Goal: Book appointment/travel/reservation

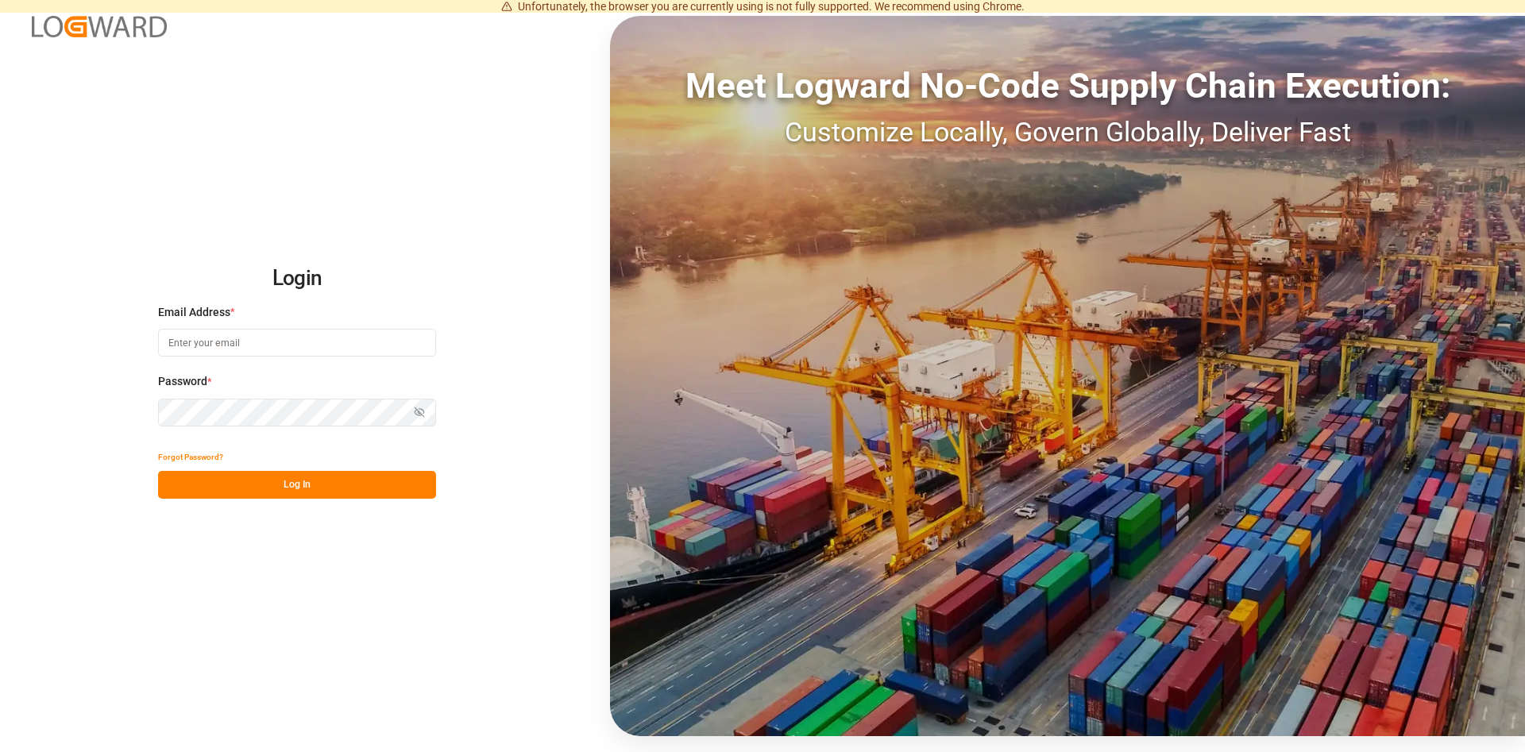
click at [214, 344] on input at bounding box center [297, 343] width 278 height 28
type input "[PERSON_NAME][EMAIL_ADDRESS][DOMAIN_NAME]"
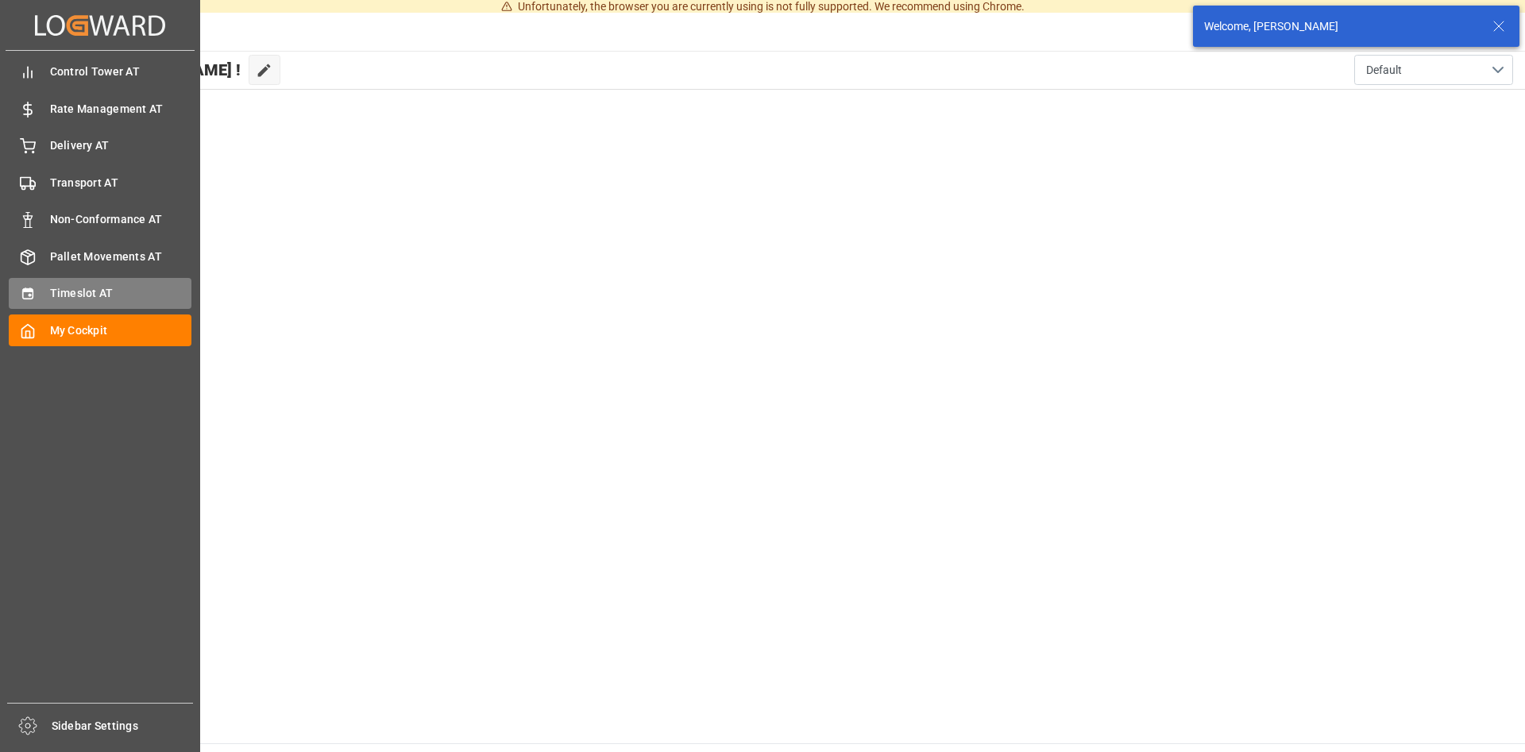
click at [88, 292] on span "Timeslot AT" at bounding box center [121, 293] width 142 height 17
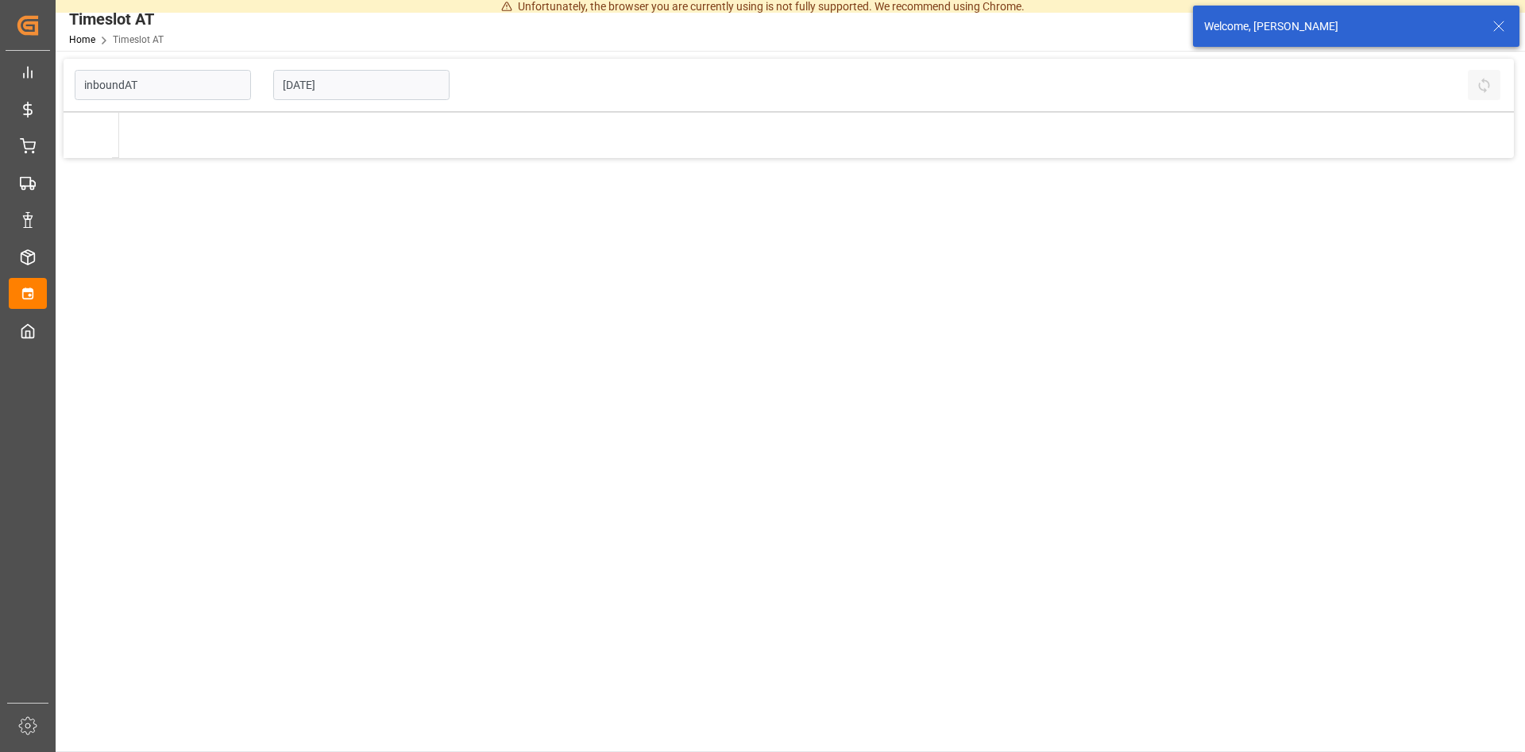
type input "Inbound AT"
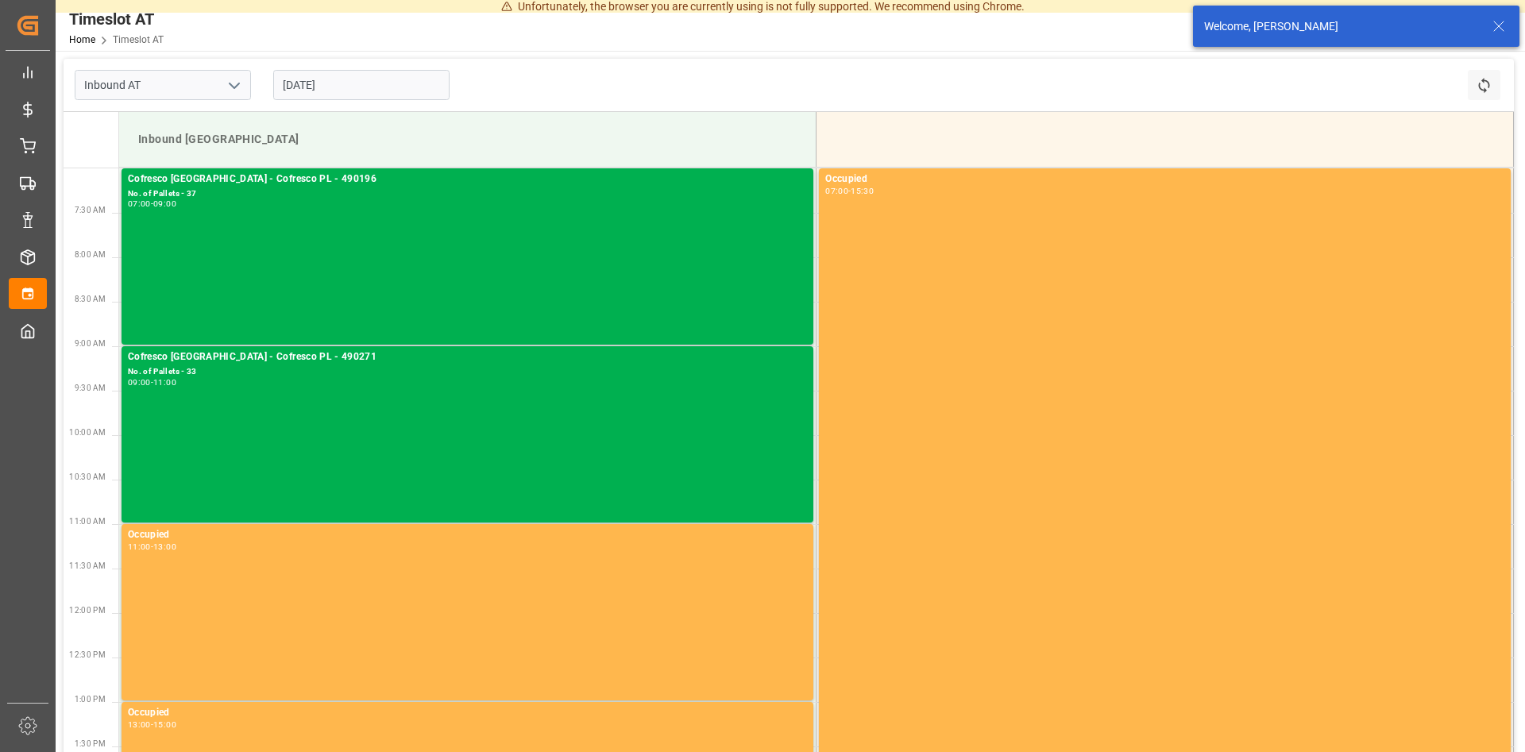
click at [331, 73] on input "[DATE]" at bounding box center [361, 85] width 176 height 30
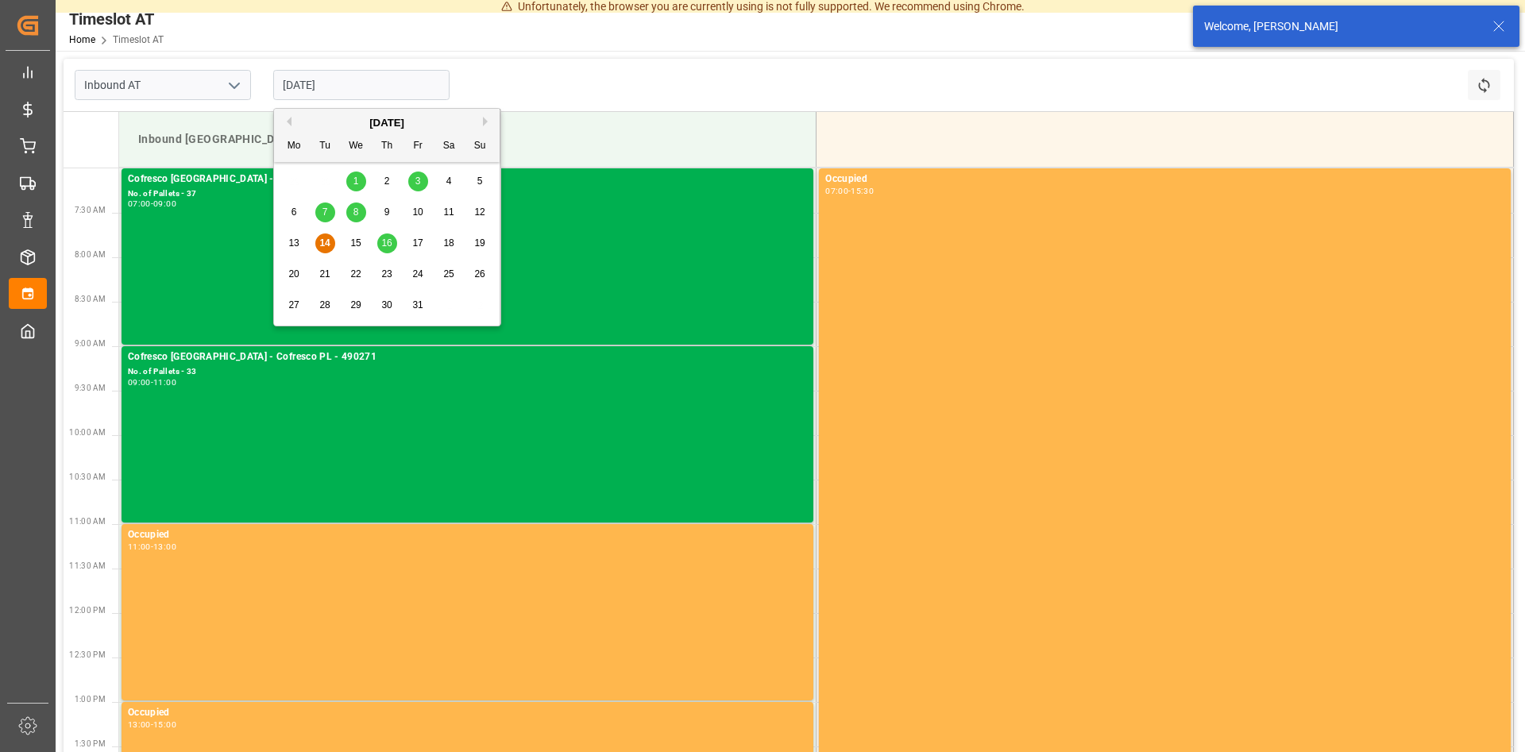
click at [326, 241] on span "14" at bounding box center [324, 243] width 10 height 11
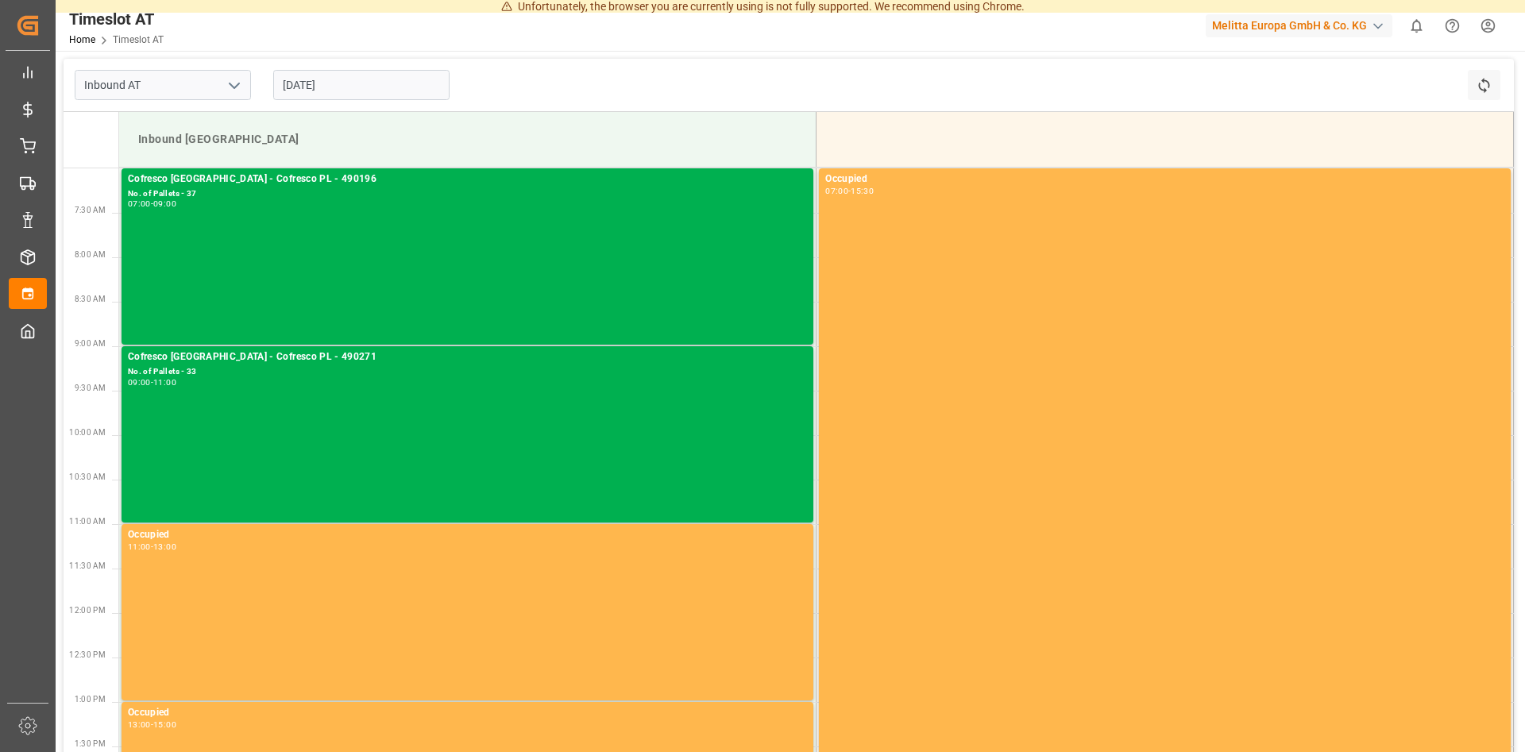
click at [354, 88] on input "[DATE]" at bounding box center [361, 85] width 176 height 30
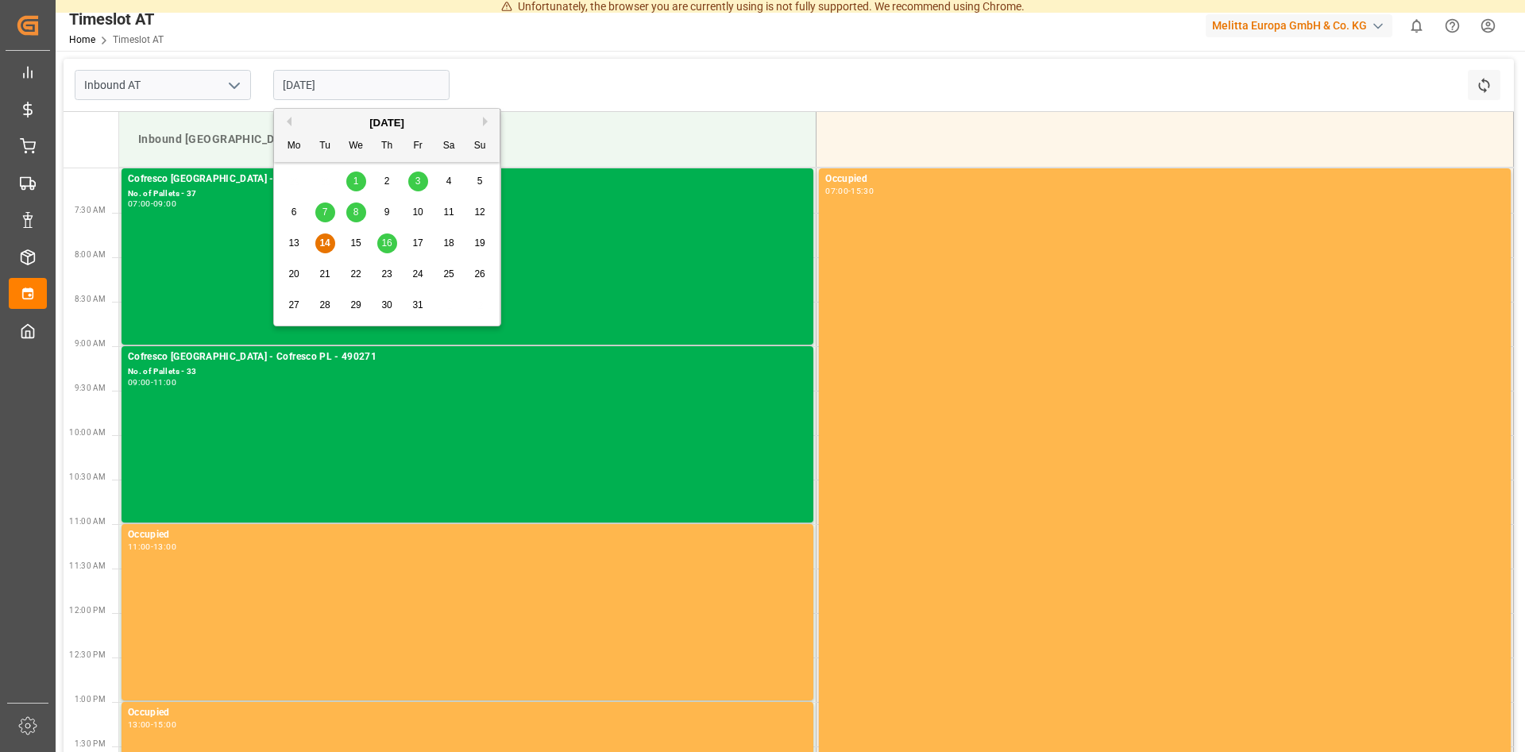
click at [326, 274] on span "21" at bounding box center [324, 273] width 10 height 11
type input "[DATE]"
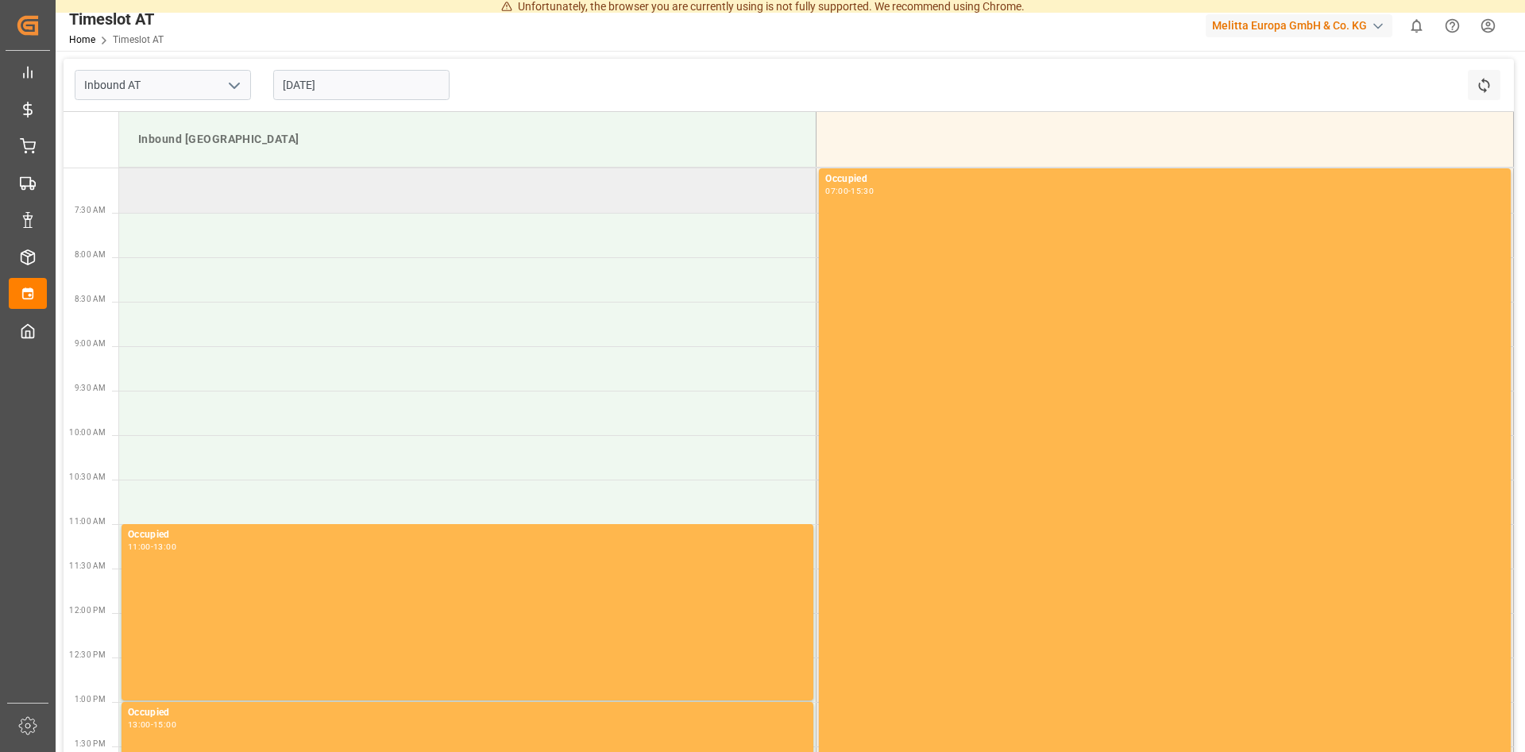
click at [146, 187] on td at bounding box center [467, 190] width 697 height 44
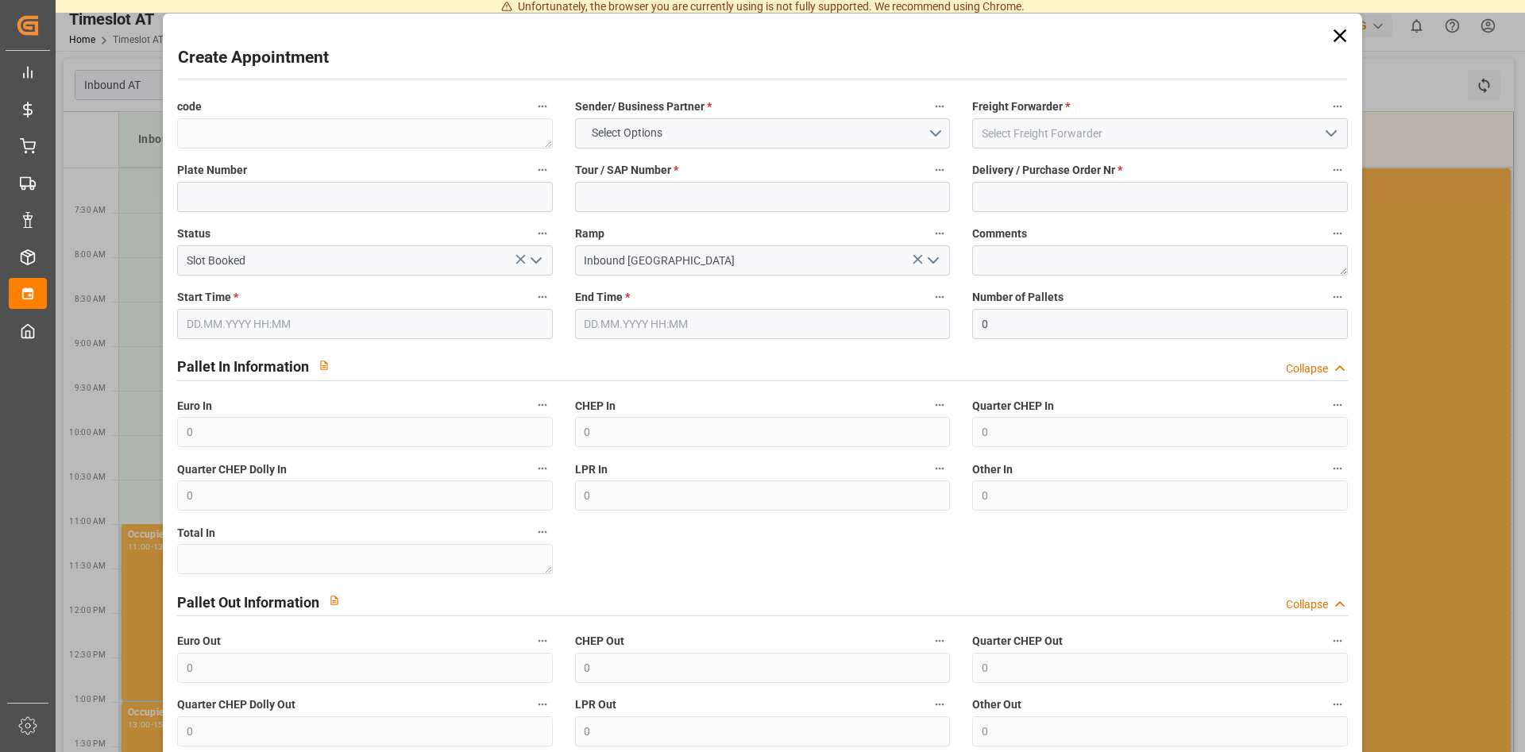
type input "[DATE] 07:00"
type input "[DATE] 09:00"
click at [253, 201] on input at bounding box center [364, 197] width 375 height 30
click at [282, 267] on input "Slot Booked" at bounding box center [364, 260] width 375 height 30
click at [694, 189] on input at bounding box center [762, 197] width 375 height 30
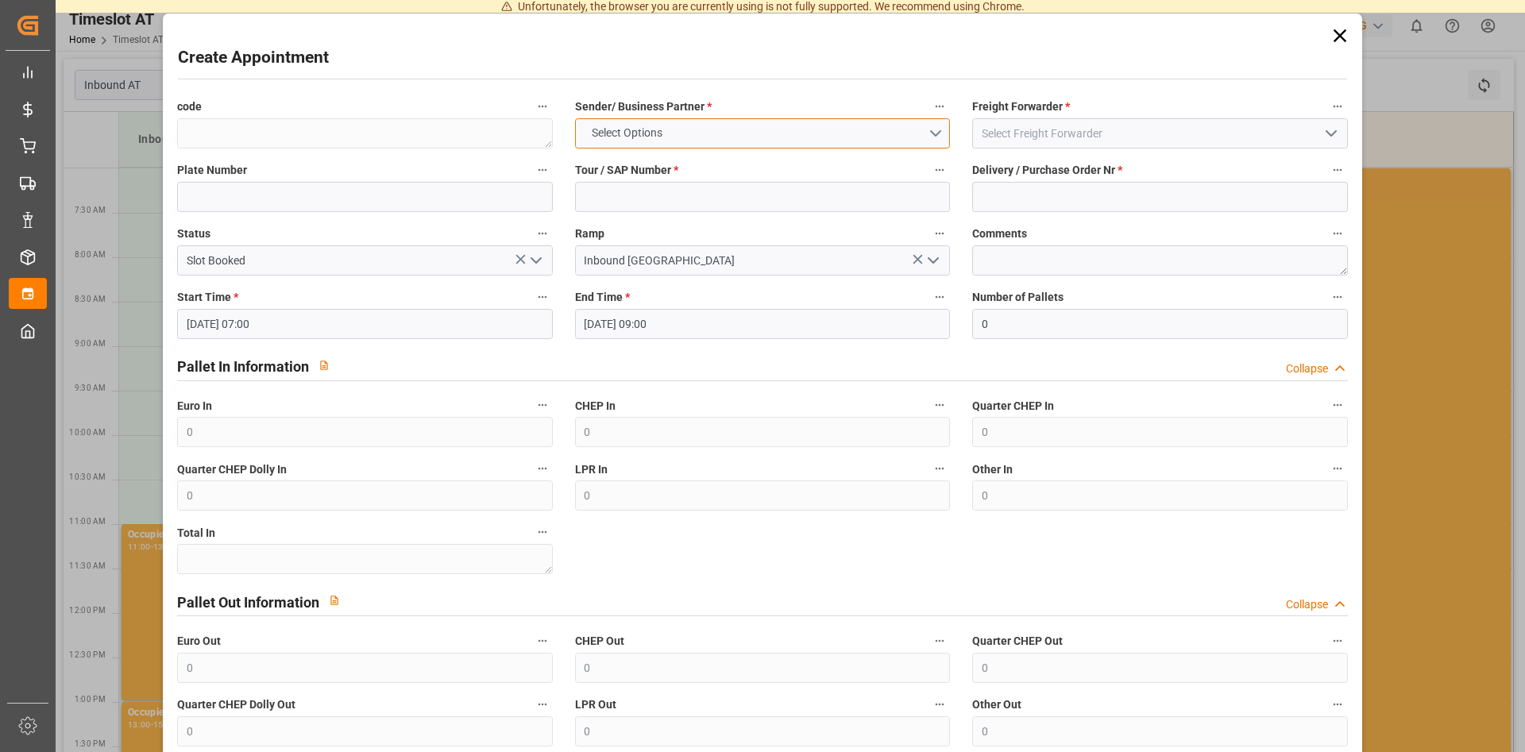
click at [679, 137] on button "Select Options" at bounding box center [762, 133] width 375 height 30
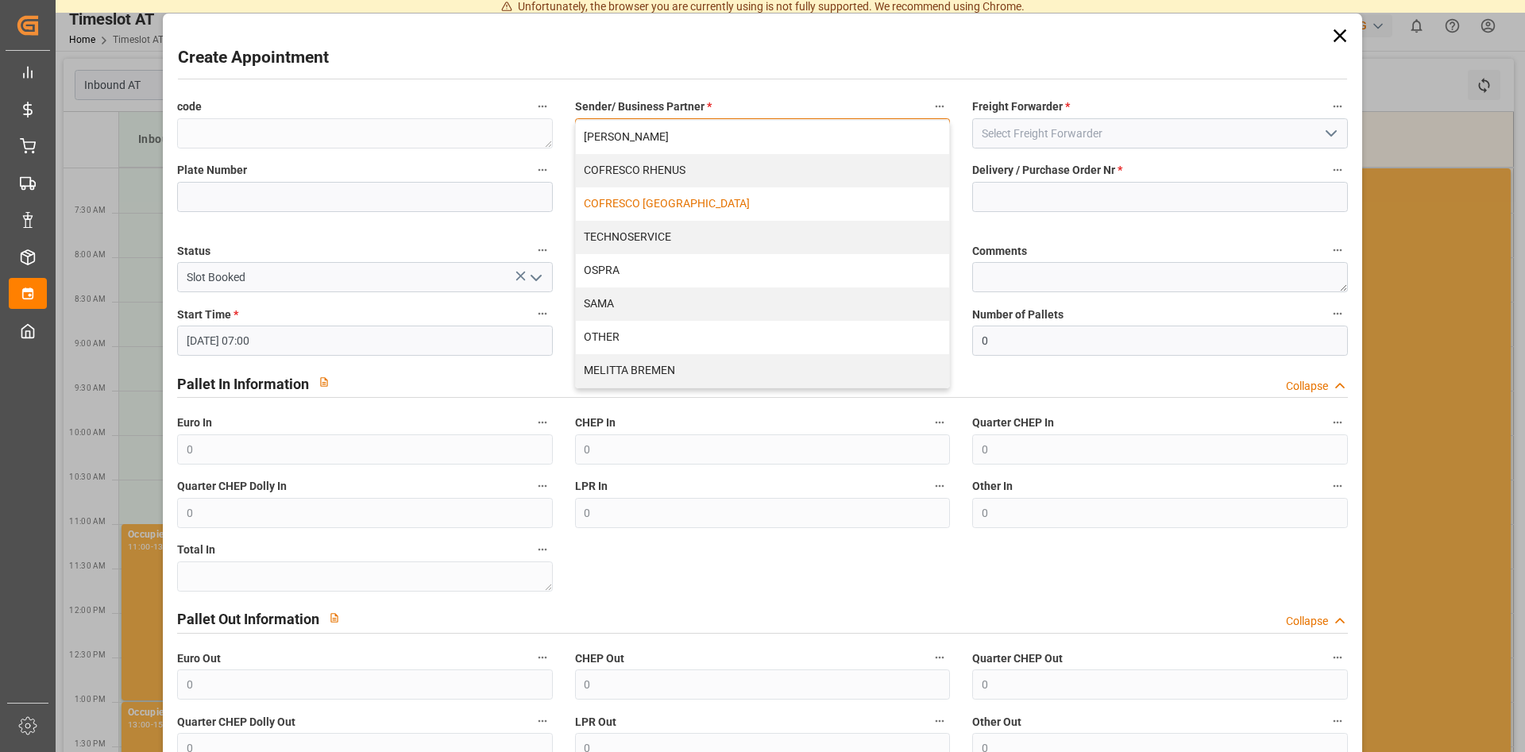
click at [654, 203] on div "COFRESCO [GEOGRAPHIC_DATA]" at bounding box center [762, 203] width 373 height 33
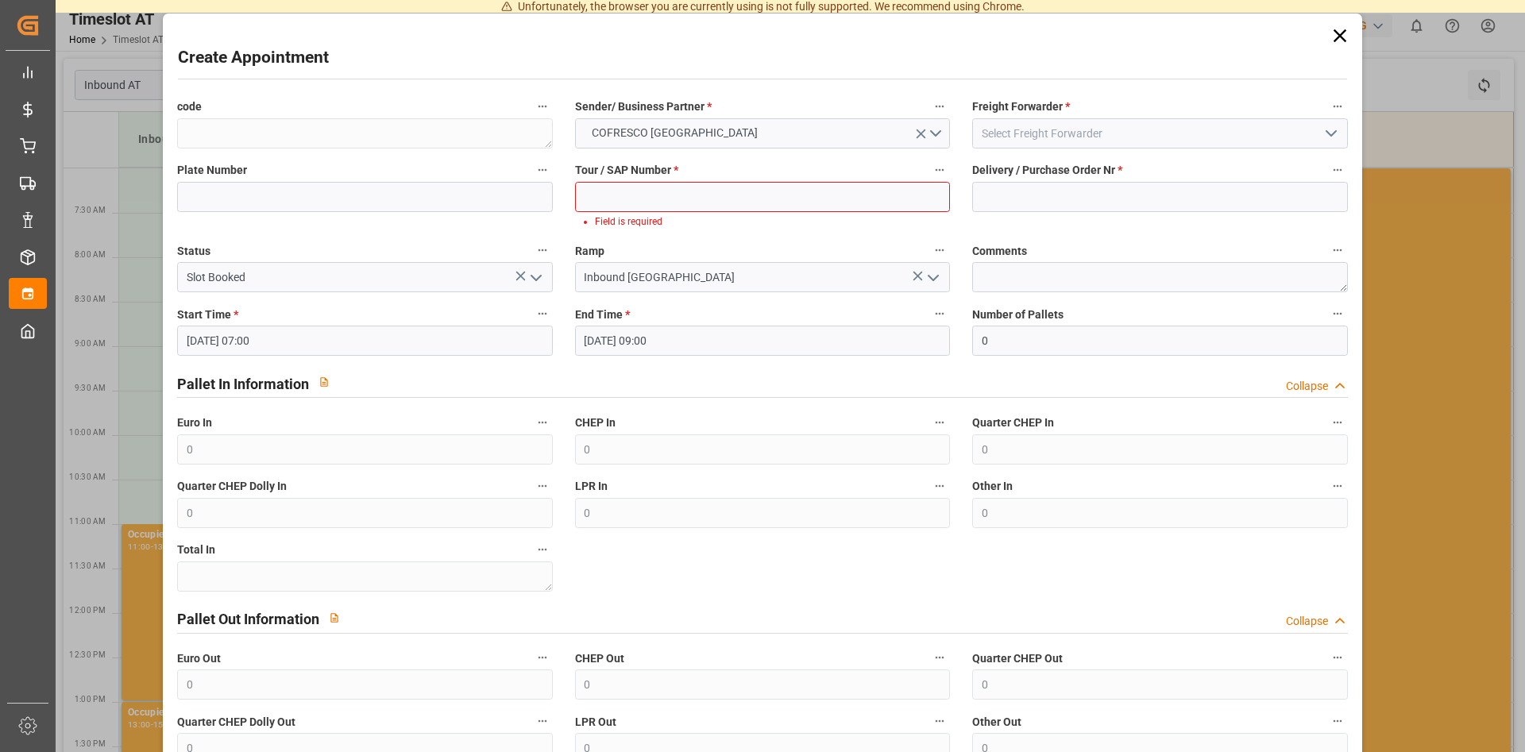
click at [1336, 33] on icon at bounding box center [1339, 35] width 13 height 13
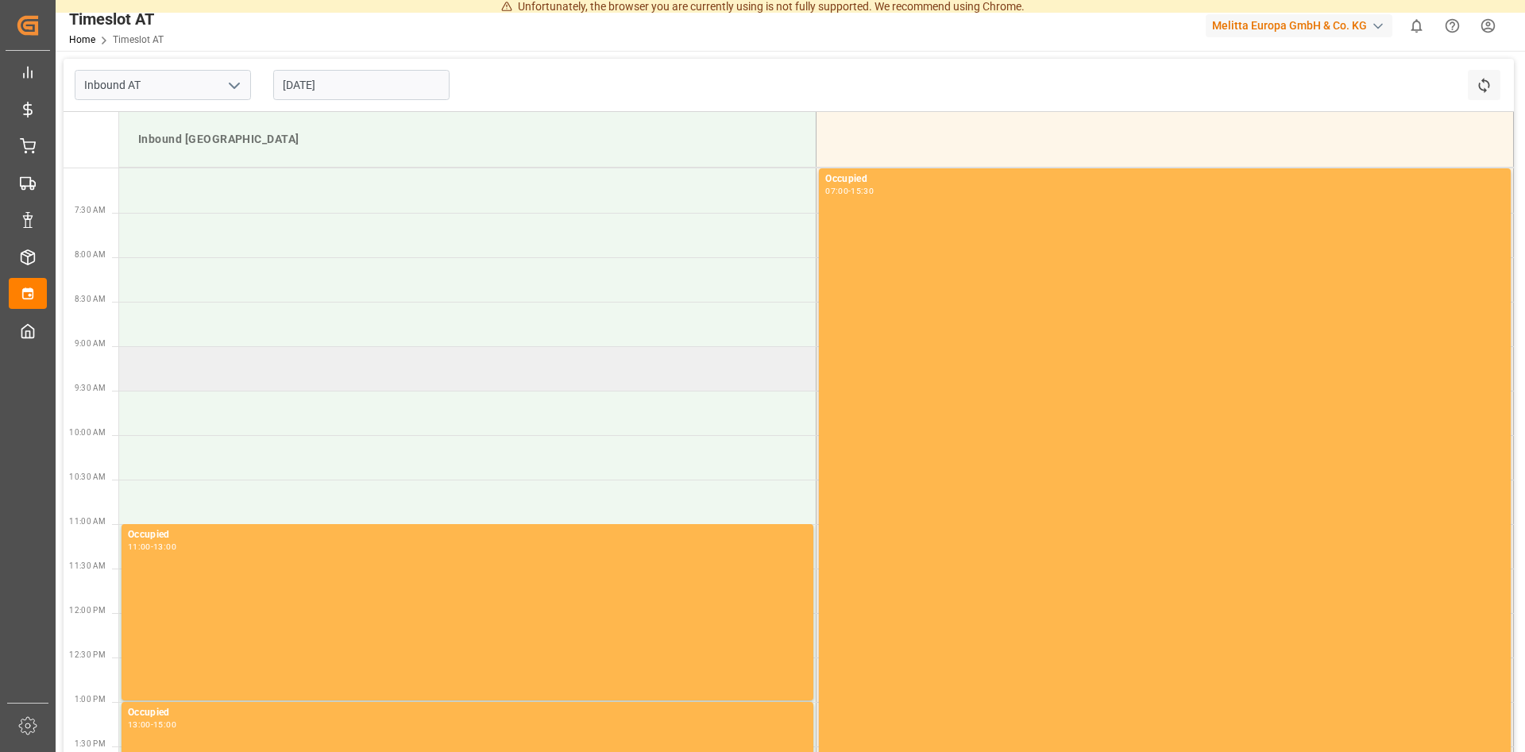
click at [160, 375] on td at bounding box center [467, 368] width 697 height 44
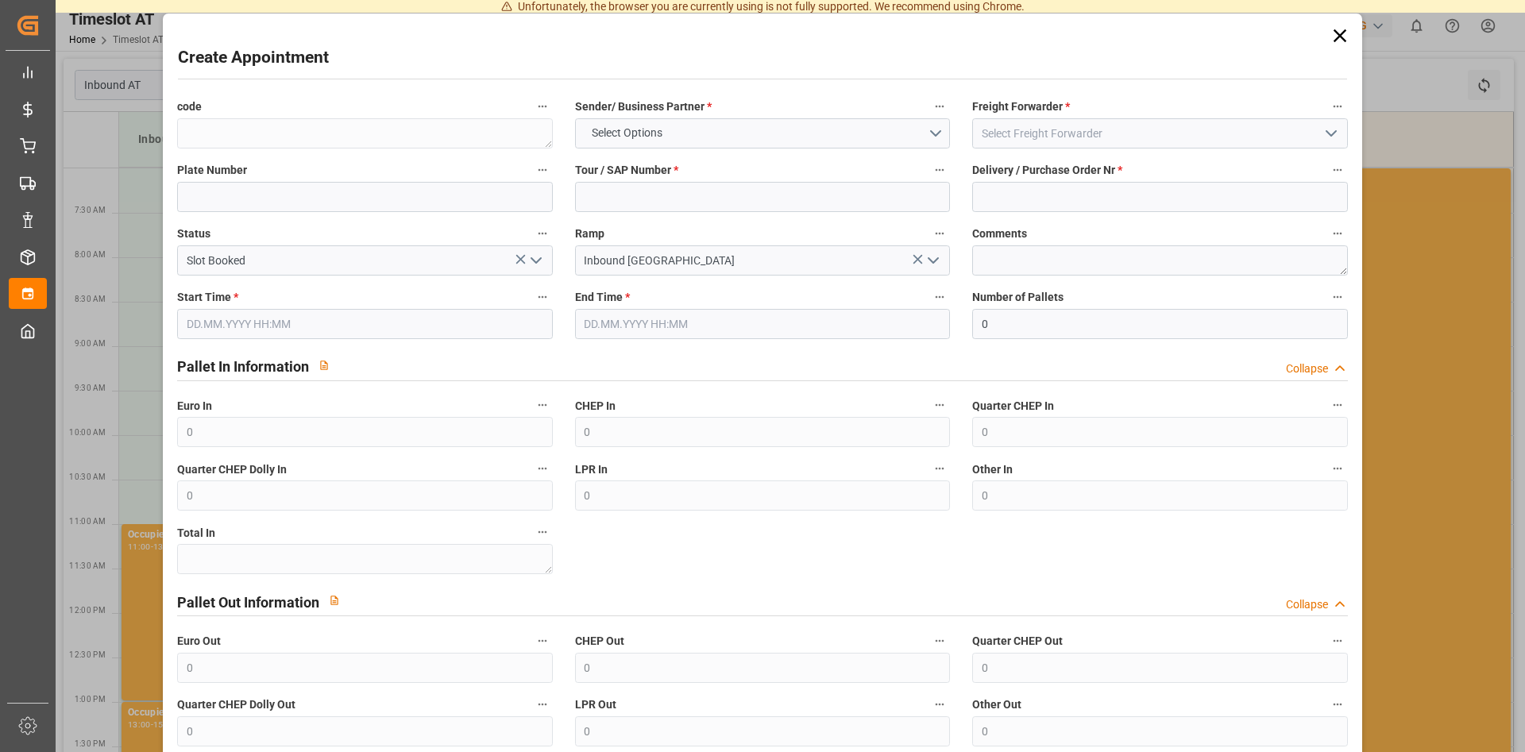
type input "[DATE] 09:00"
type input "[DATE] 11:00"
click at [716, 128] on button "Select Options" at bounding box center [762, 133] width 375 height 30
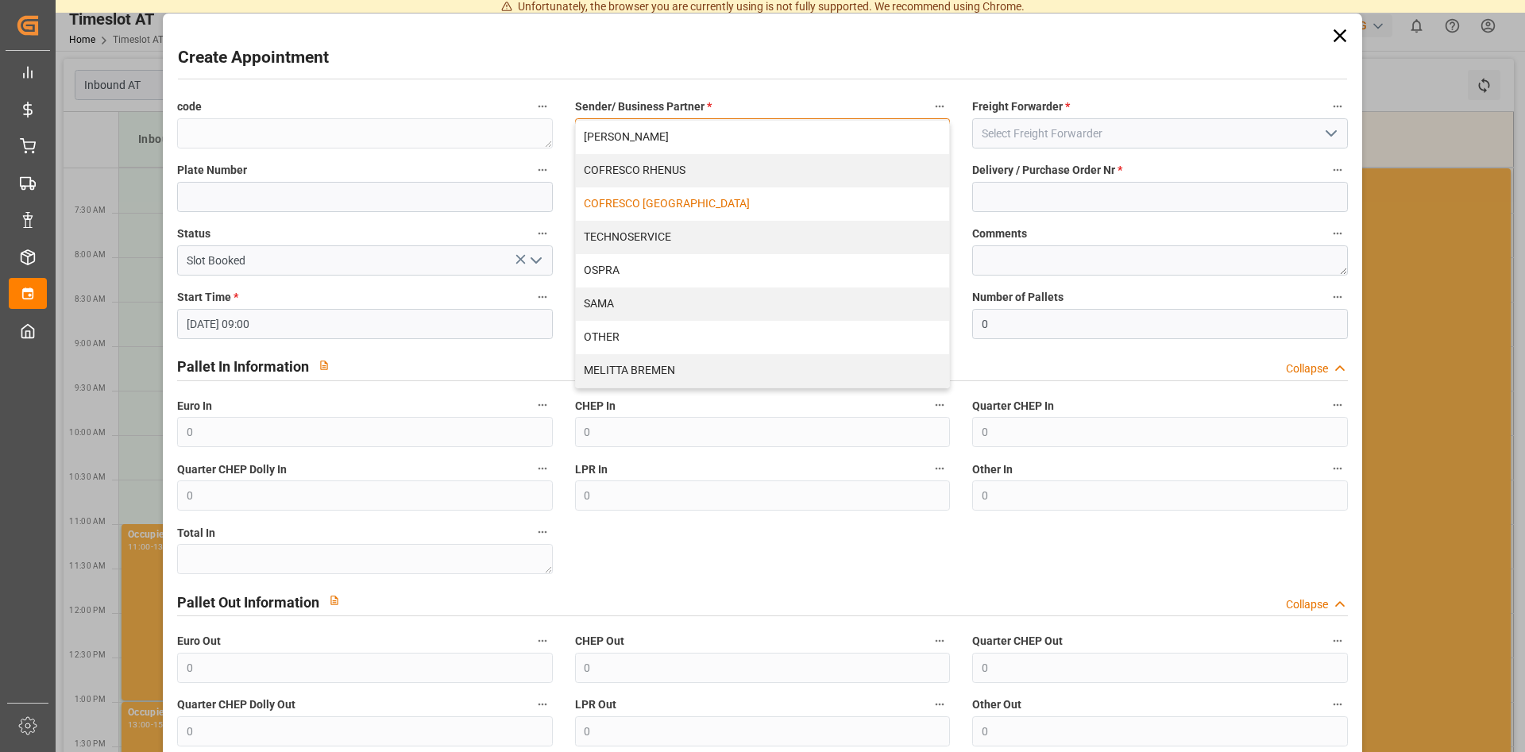
click at [663, 206] on div "COFRESCO [GEOGRAPHIC_DATA]" at bounding box center [762, 203] width 373 height 33
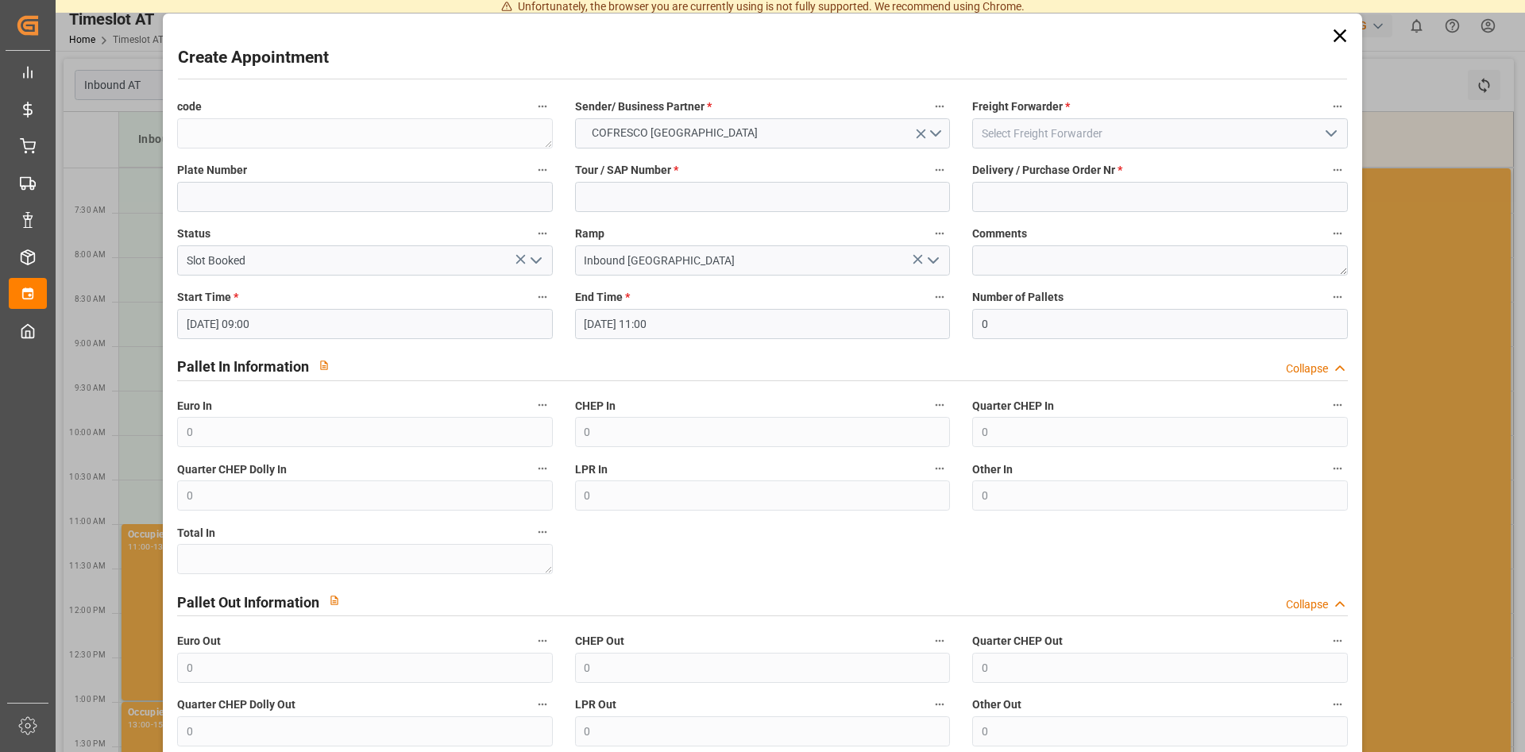
click at [1340, 37] on icon at bounding box center [1339, 35] width 13 height 13
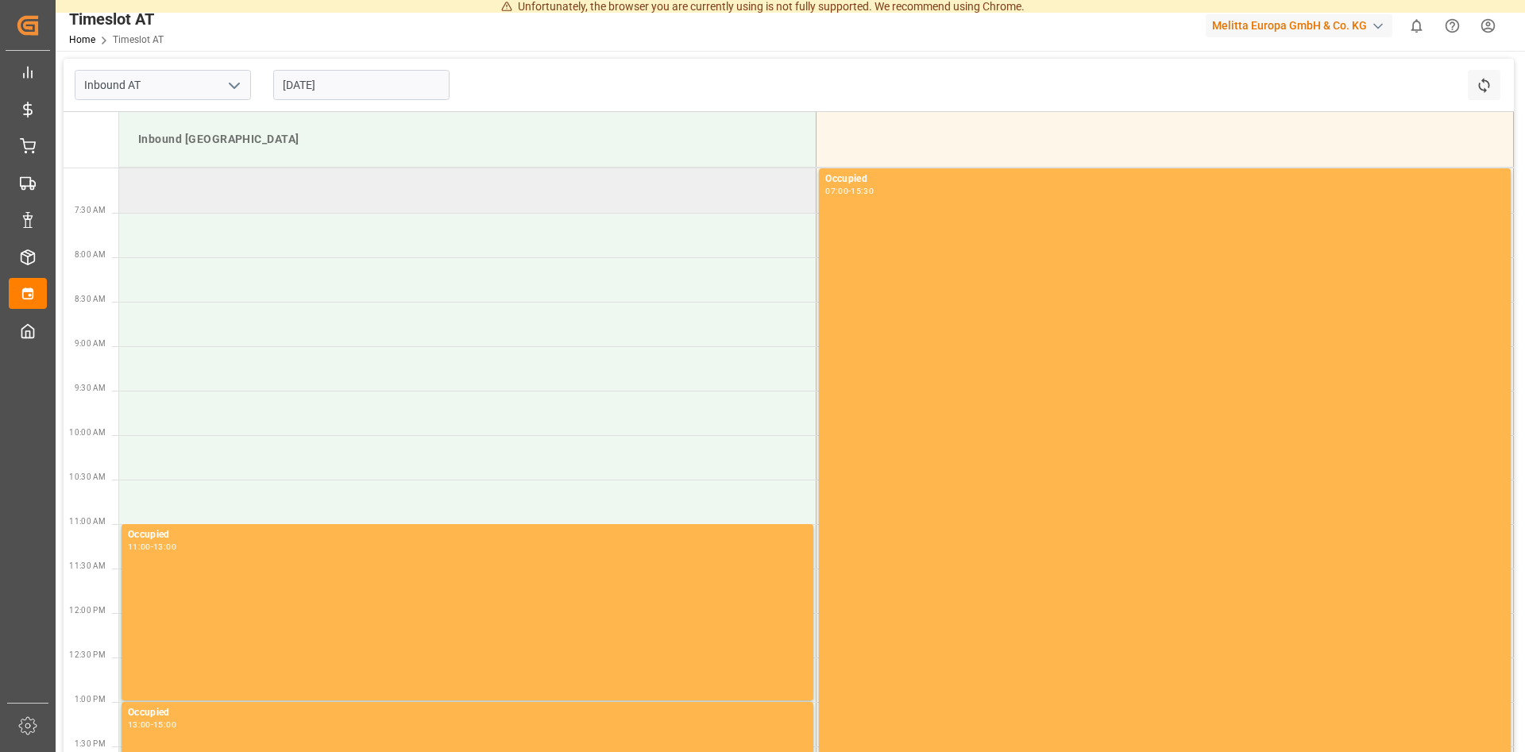
click at [180, 194] on td at bounding box center [467, 190] width 697 height 44
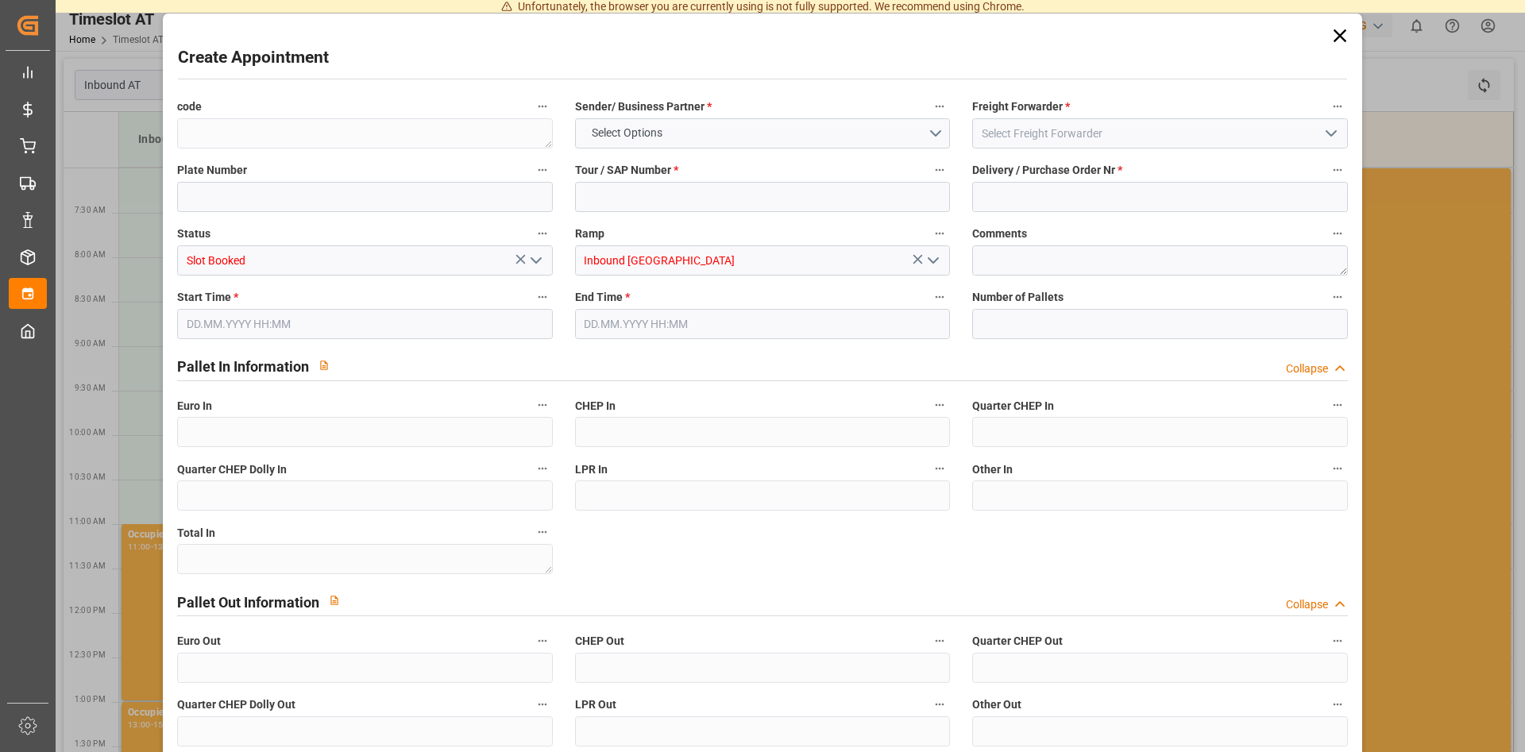
type input "[DATE] 07:00"
type input "[DATE] 09:00"
type input "0"
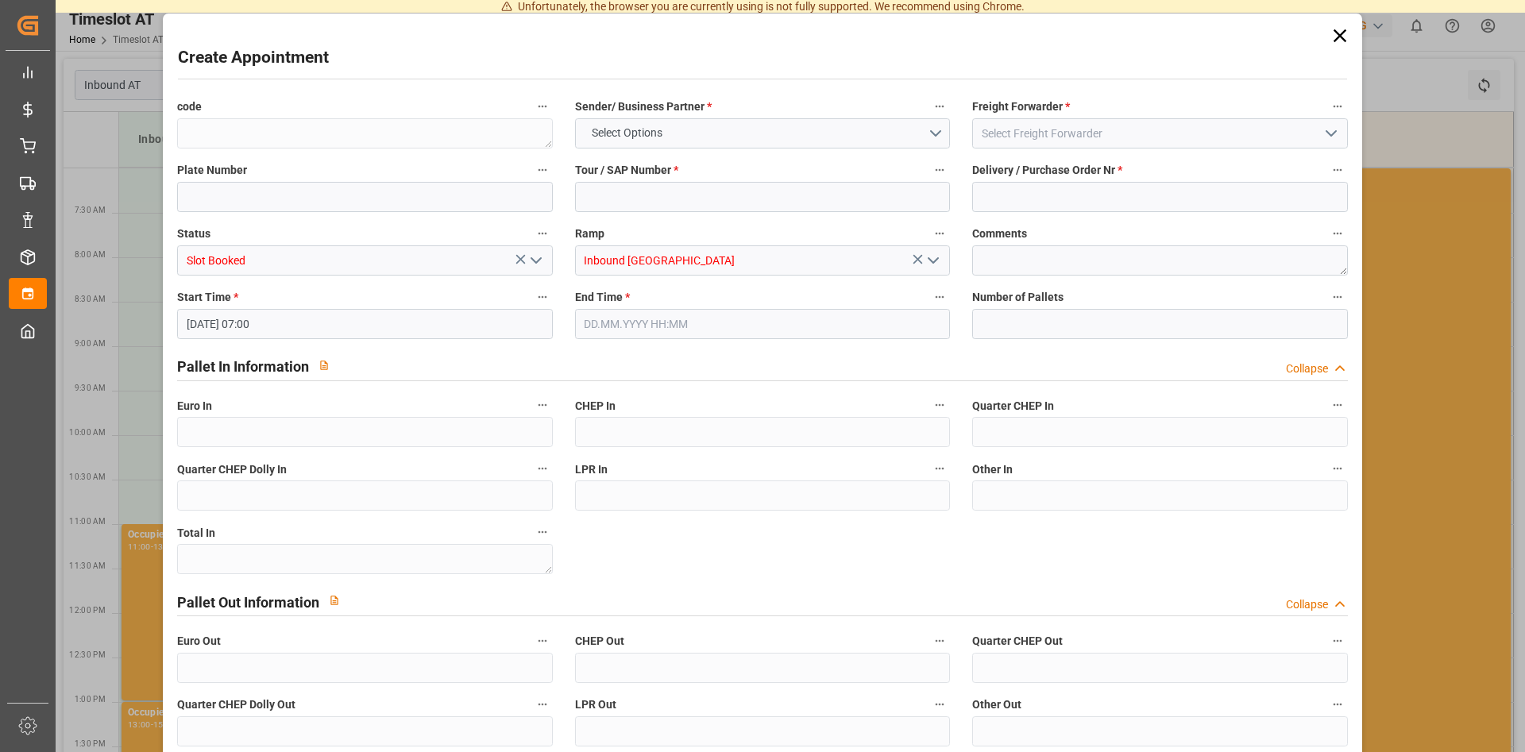
type input "0"
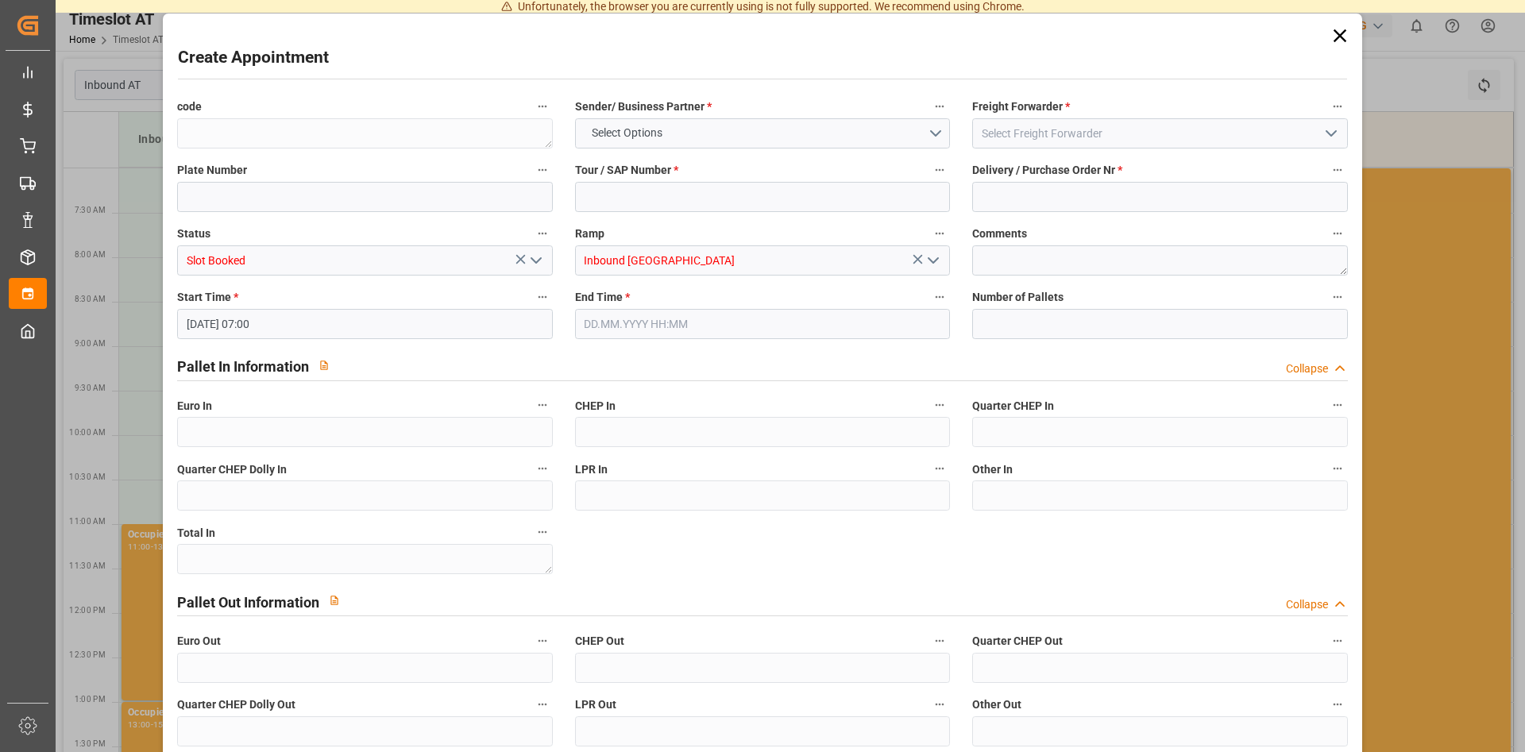
type input "0"
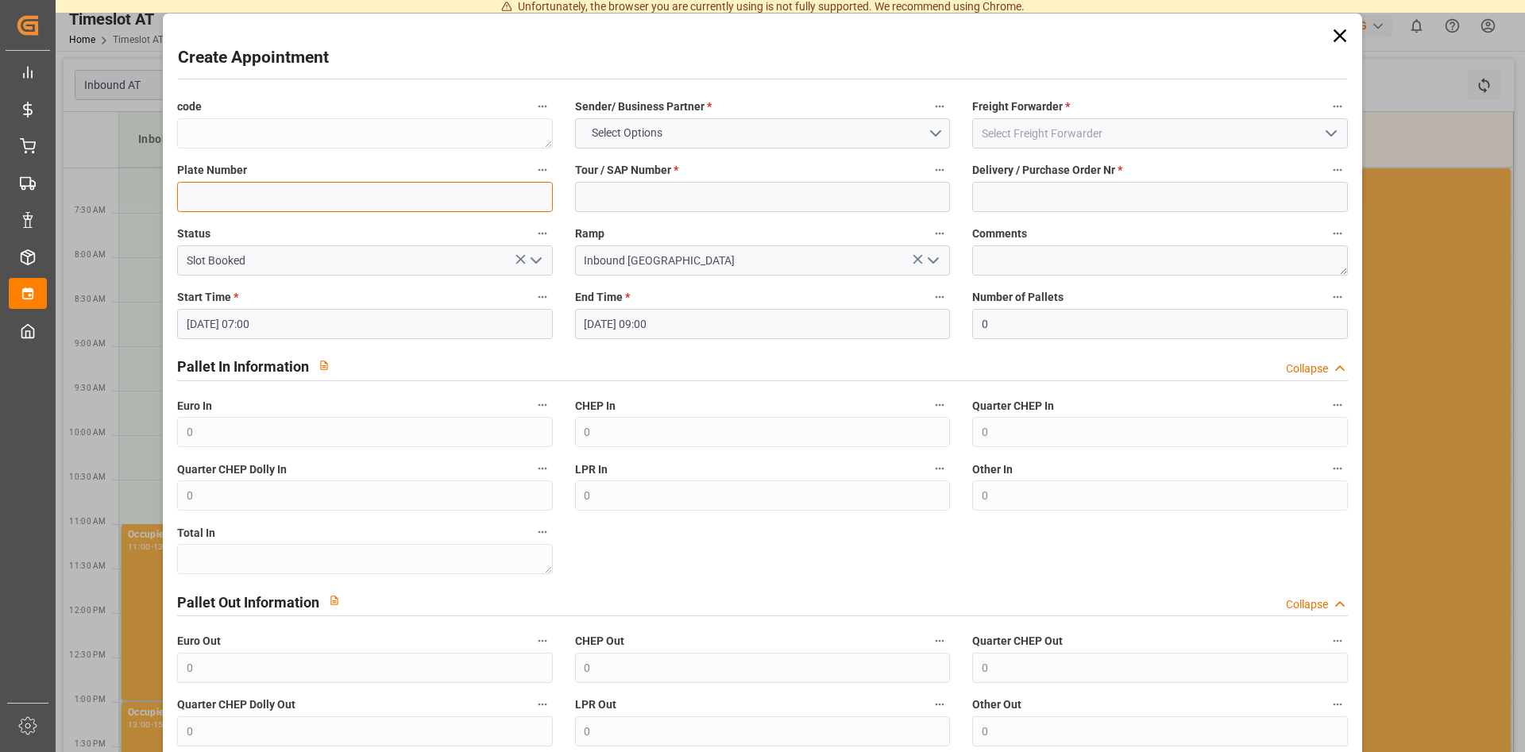
click at [214, 193] on input at bounding box center [364, 197] width 375 height 30
type input "490394"
click at [655, 194] on input at bounding box center [762, 197] width 375 height 30
type input "490394"
click at [1137, 197] on input at bounding box center [1159, 197] width 375 height 30
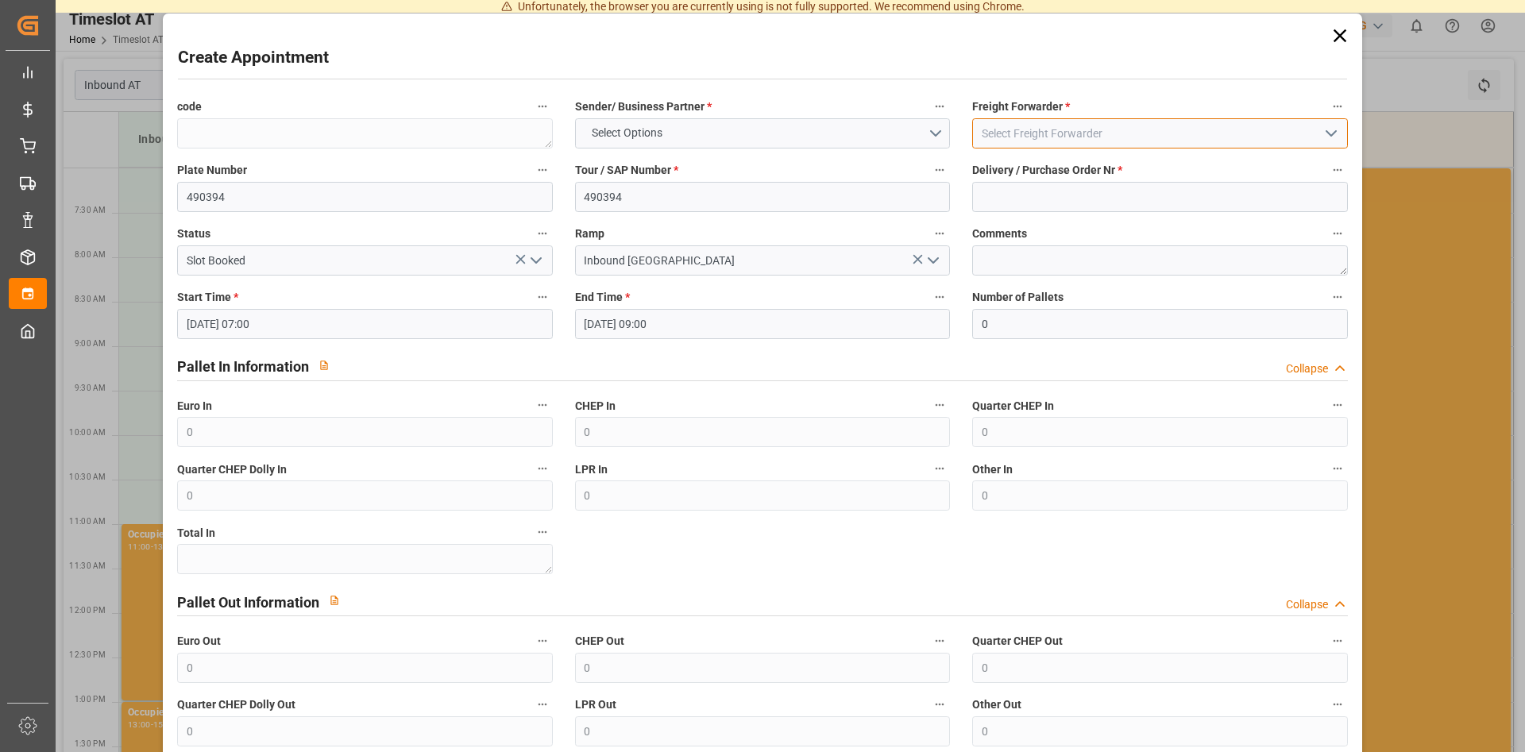
click at [1072, 135] on input at bounding box center [1159, 133] width 375 height 30
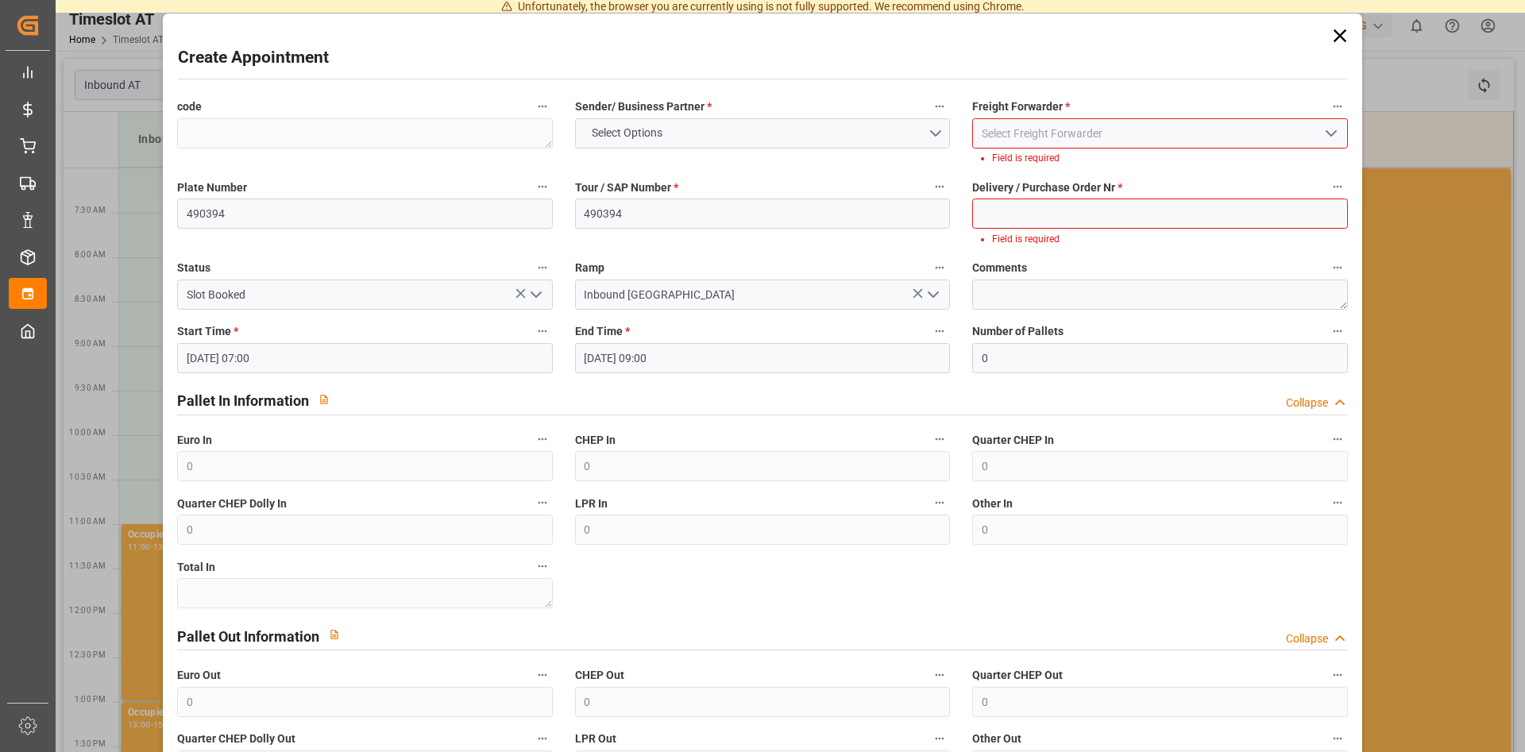
click at [1334, 133] on polyline "open menu" at bounding box center [1332, 133] width 10 height 5
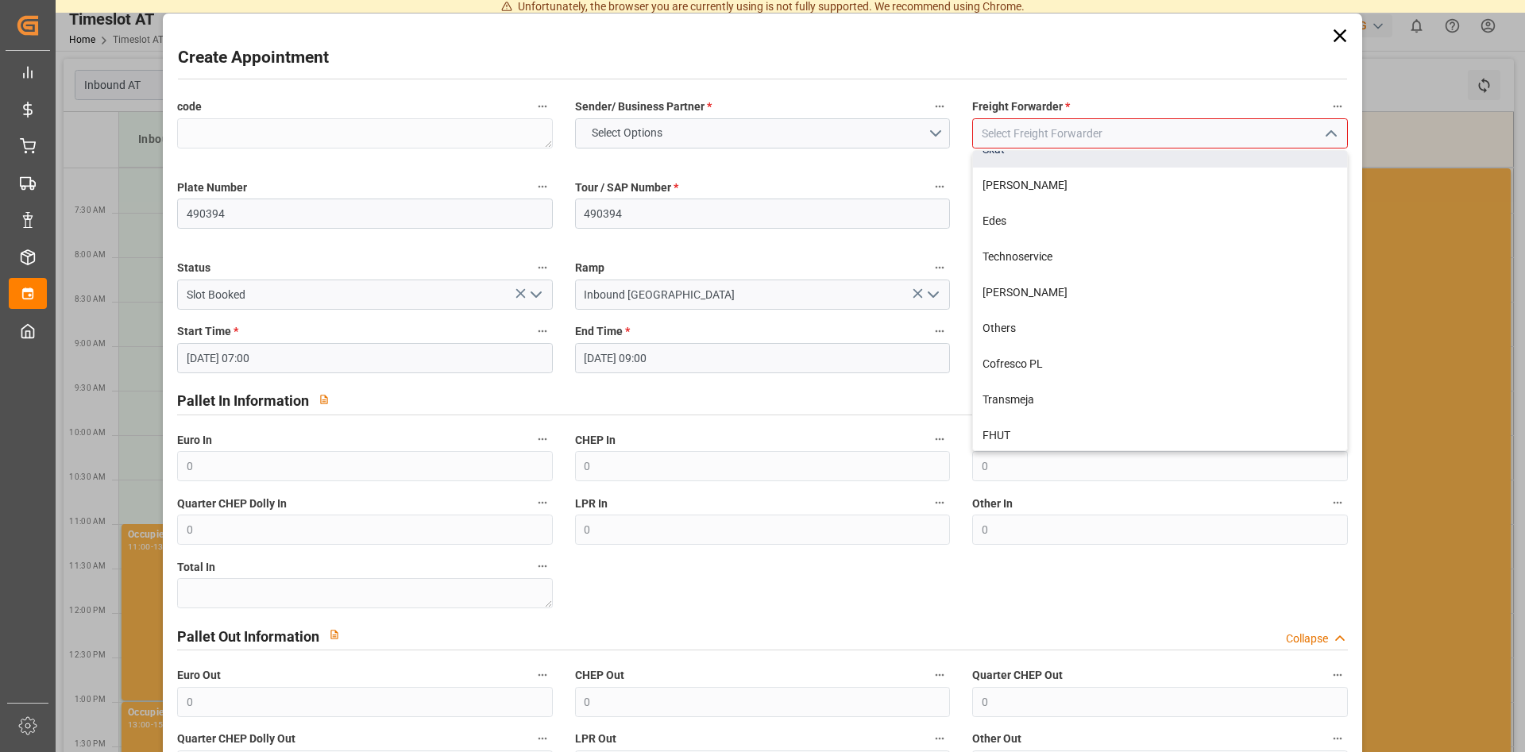
scroll to position [201, 0]
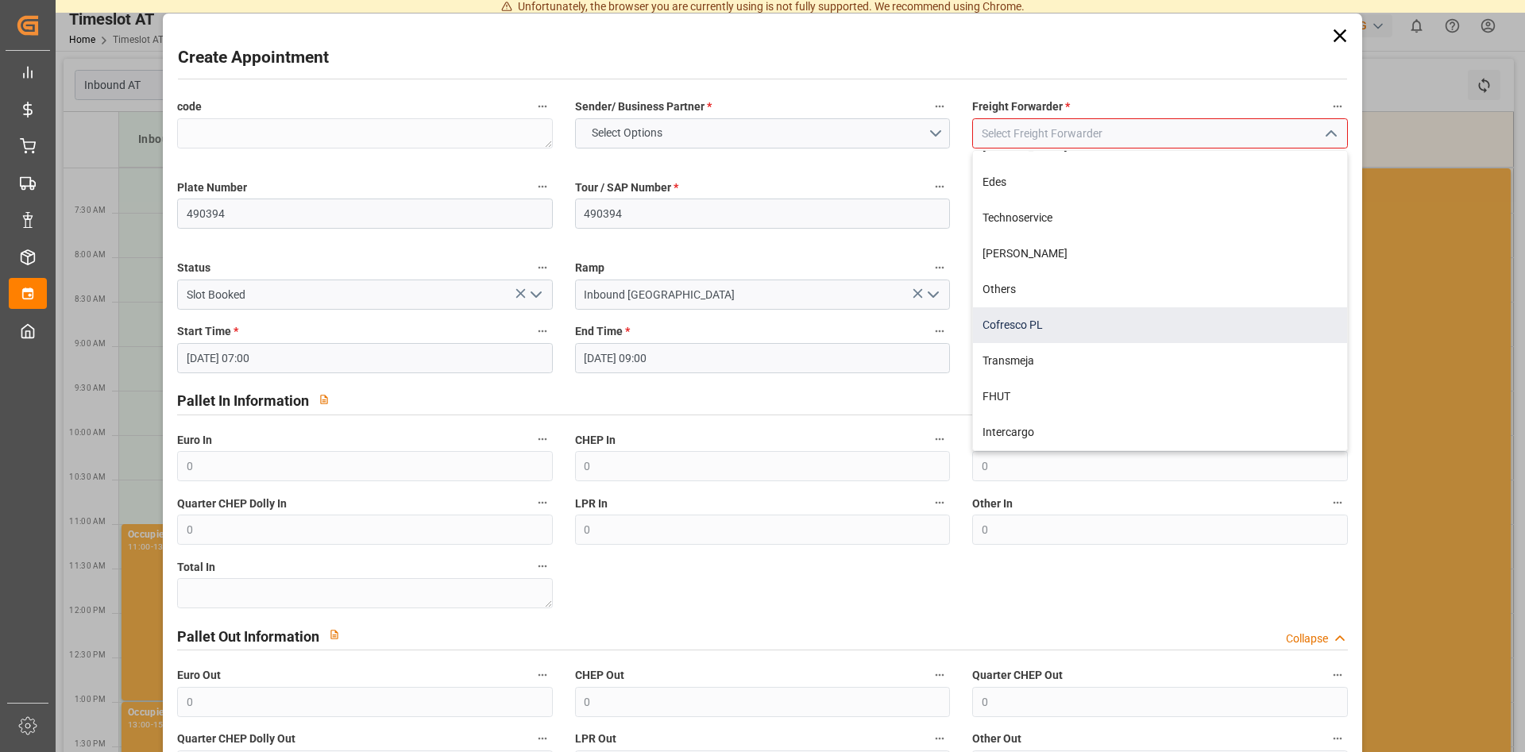
click at [1042, 329] on div "Cofresco PL" at bounding box center [1159, 325] width 373 height 36
type input "Cofresco PL"
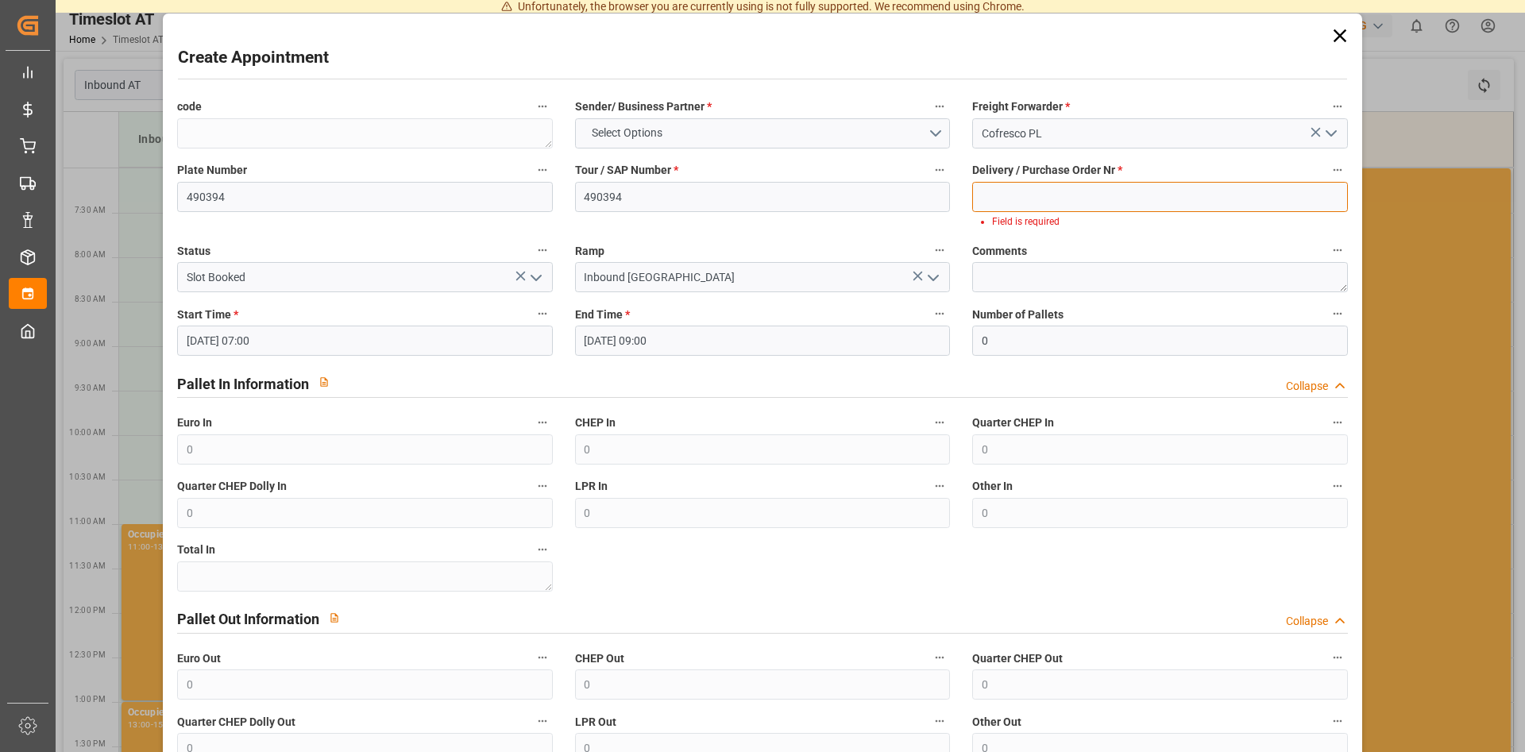
click at [1070, 191] on input at bounding box center [1159, 197] width 375 height 30
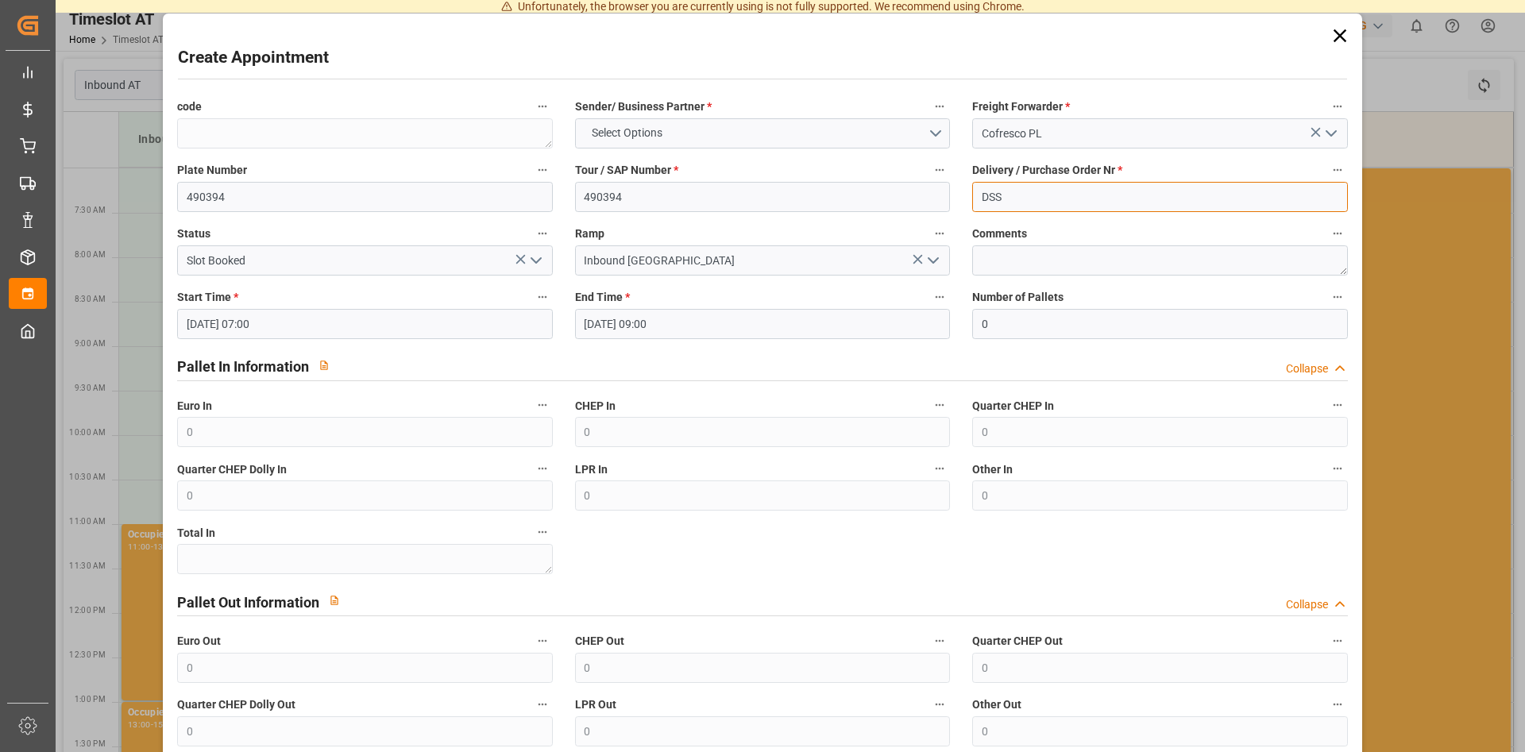
type input "DSS"
click at [1047, 260] on textarea at bounding box center [1159, 260] width 375 height 30
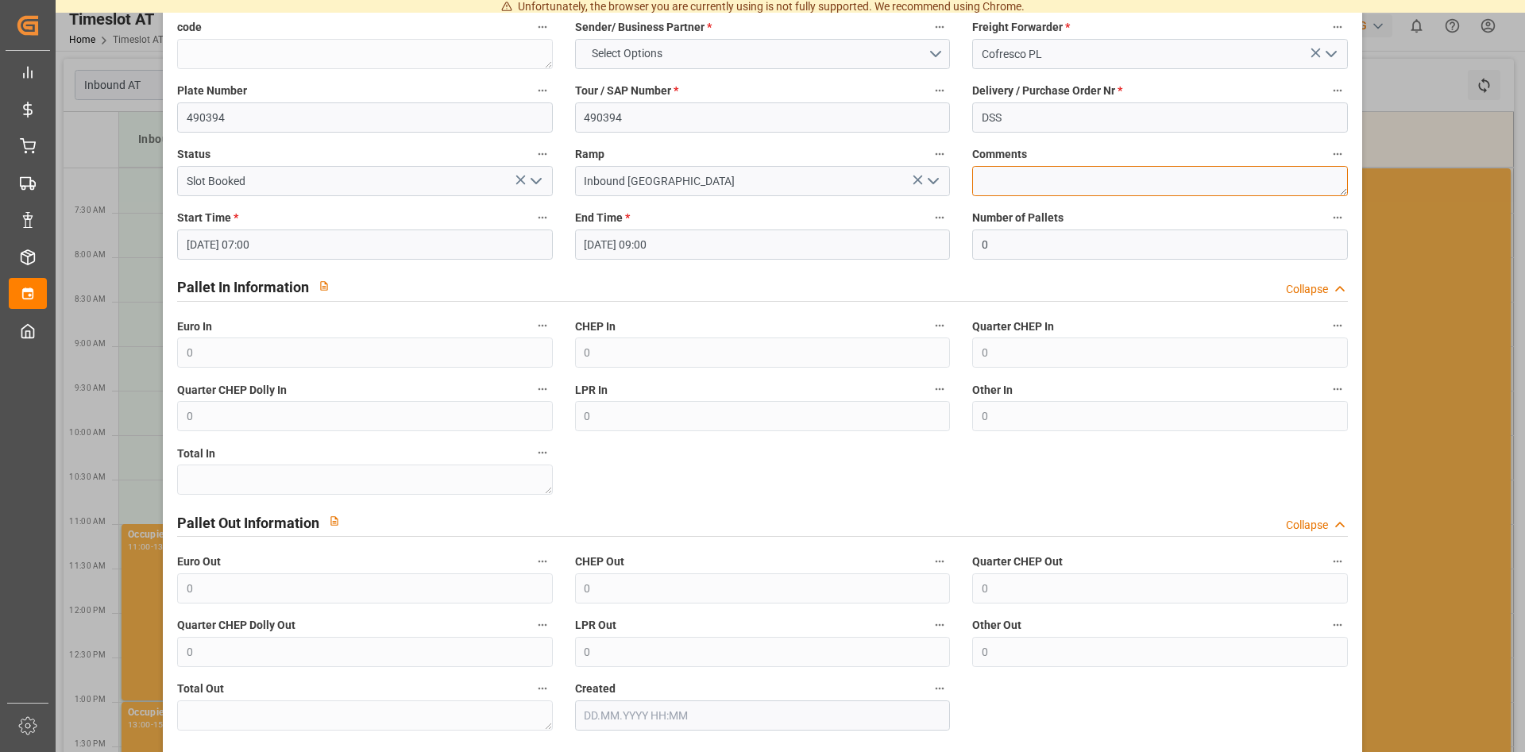
scroll to position [150, 0]
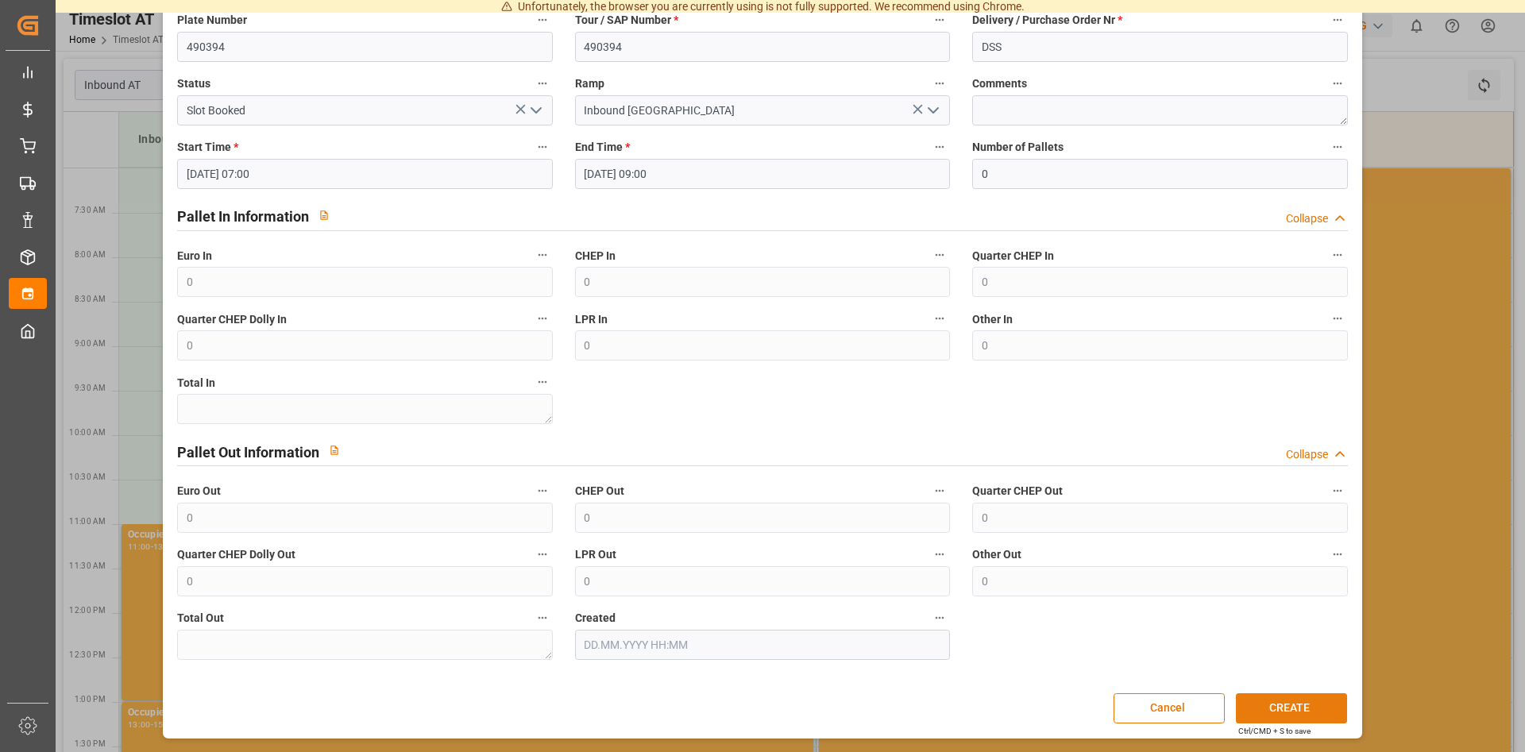
click at [1297, 711] on button "CREATE" at bounding box center [1291, 708] width 111 height 30
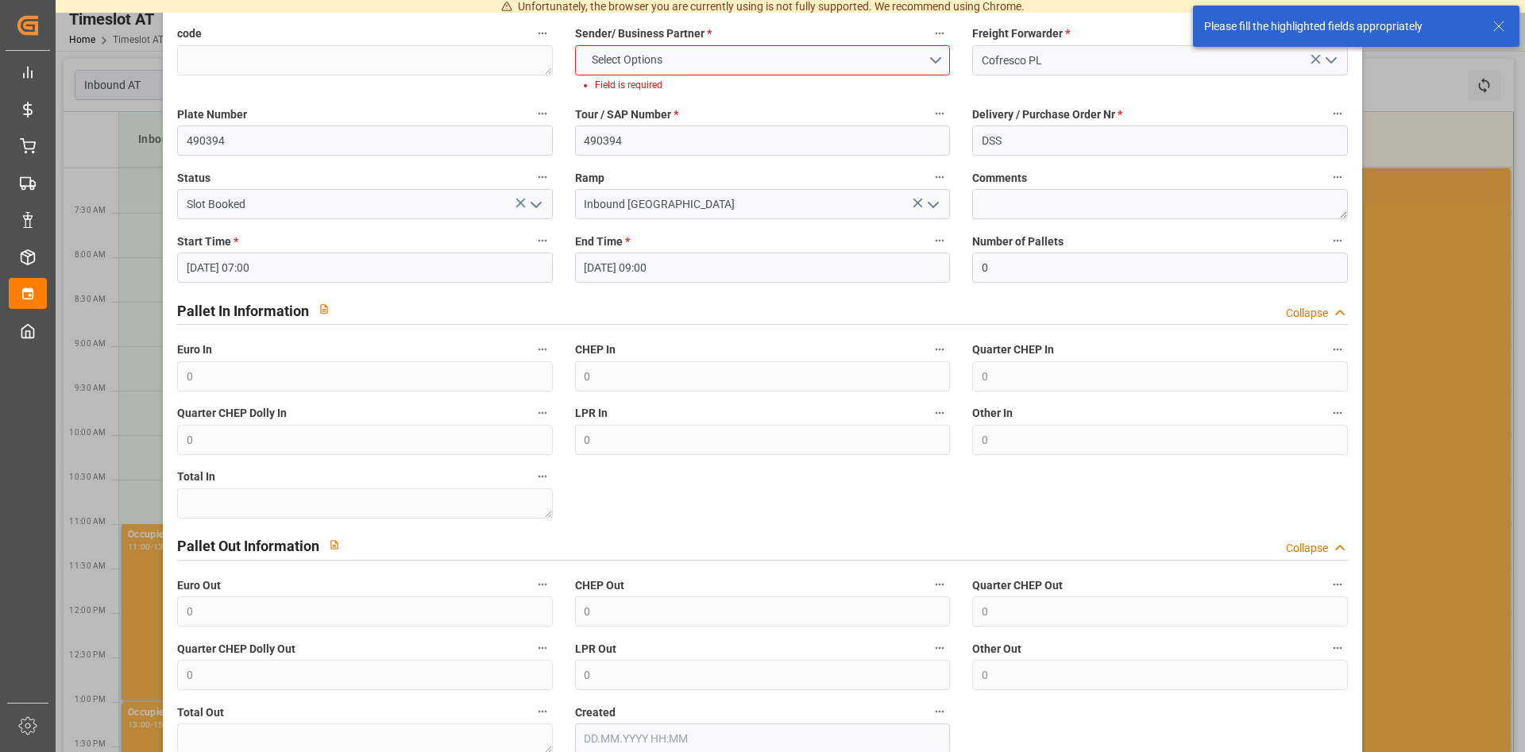
scroll to position [0, 0]
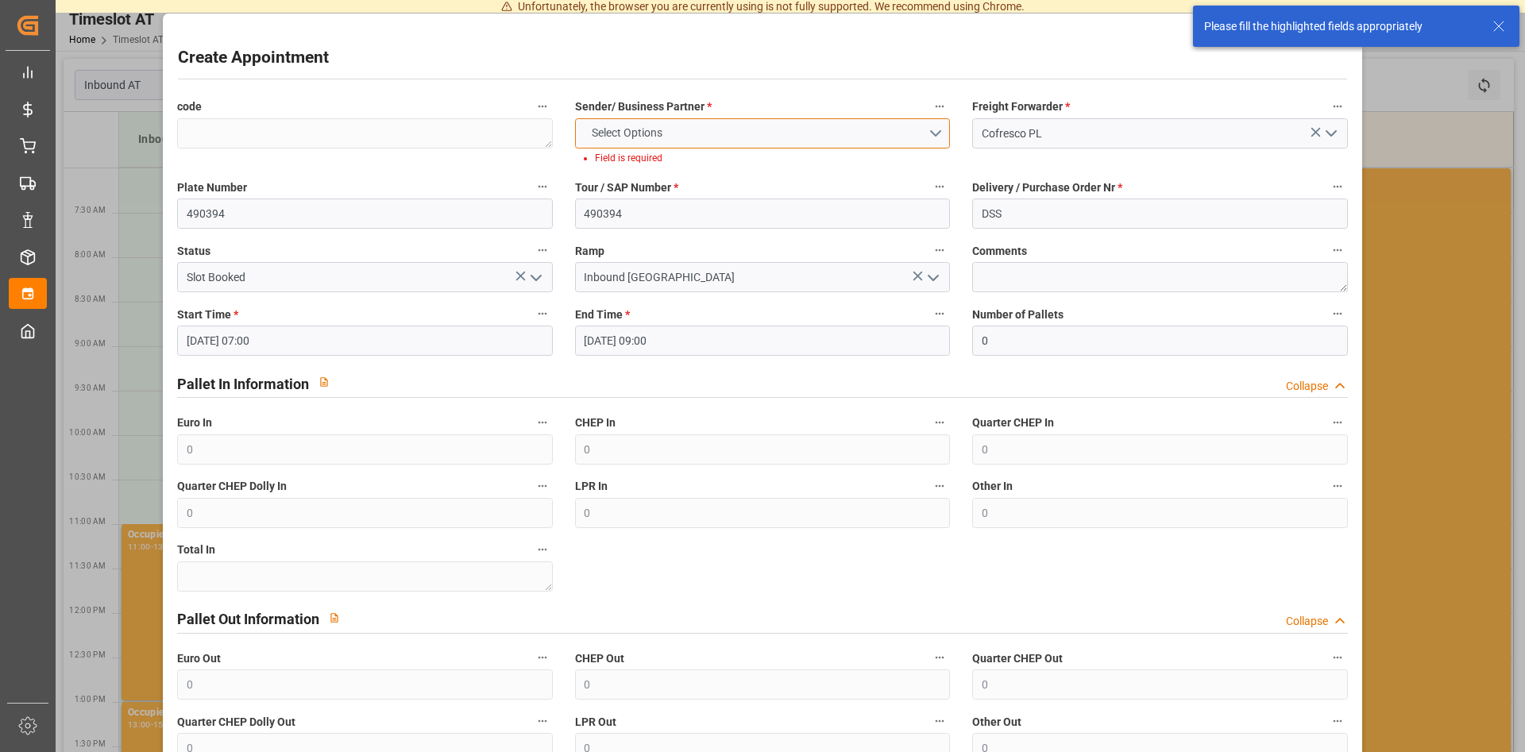
click at [935, 132] on button "Select Options" at bounding box center [762, 133] width 375 height 30
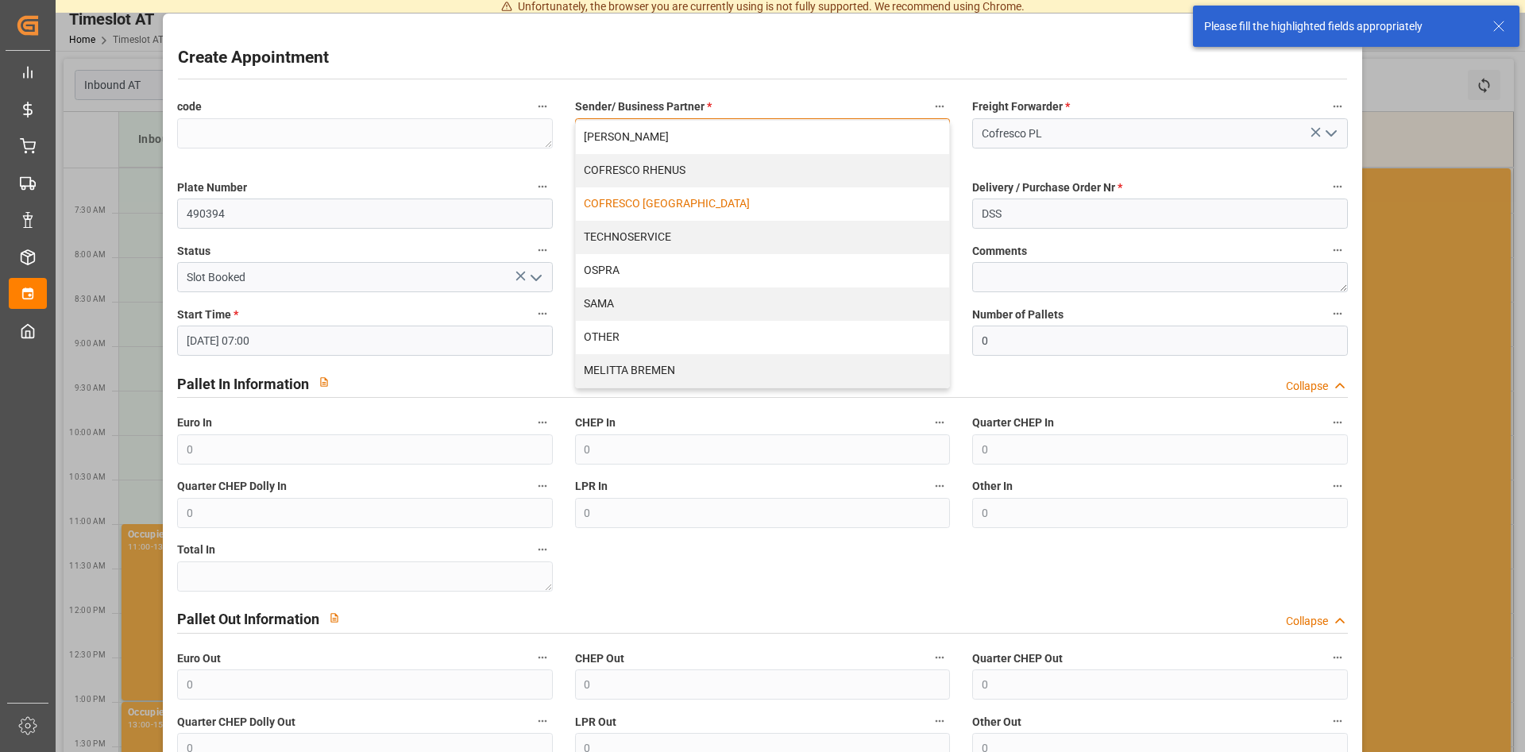
click at [663, 202] on div "COFRESCO [GEOGRAPHIC_DATA]" at bounding box center [762, 203] width 373 height 33
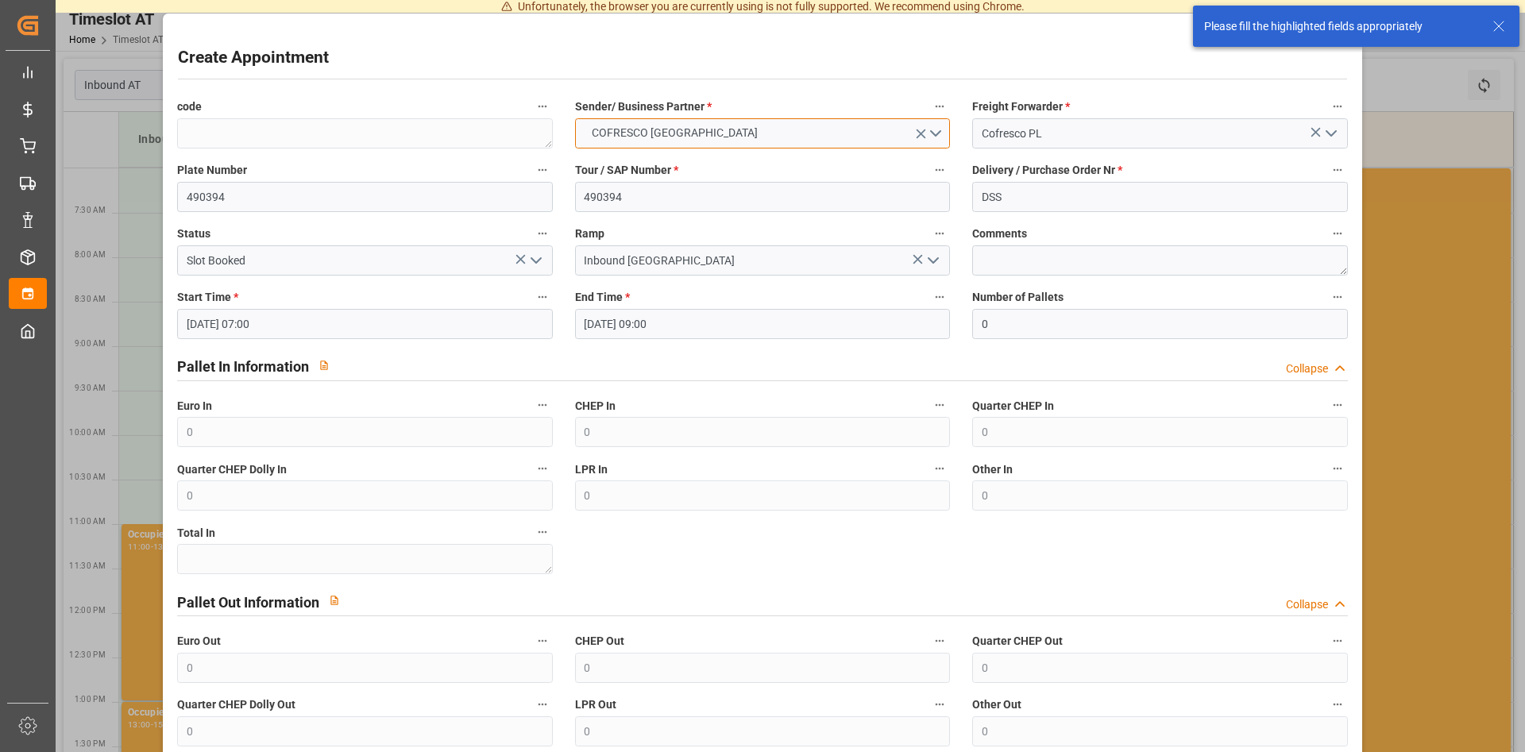
scroll to position [150, 0]
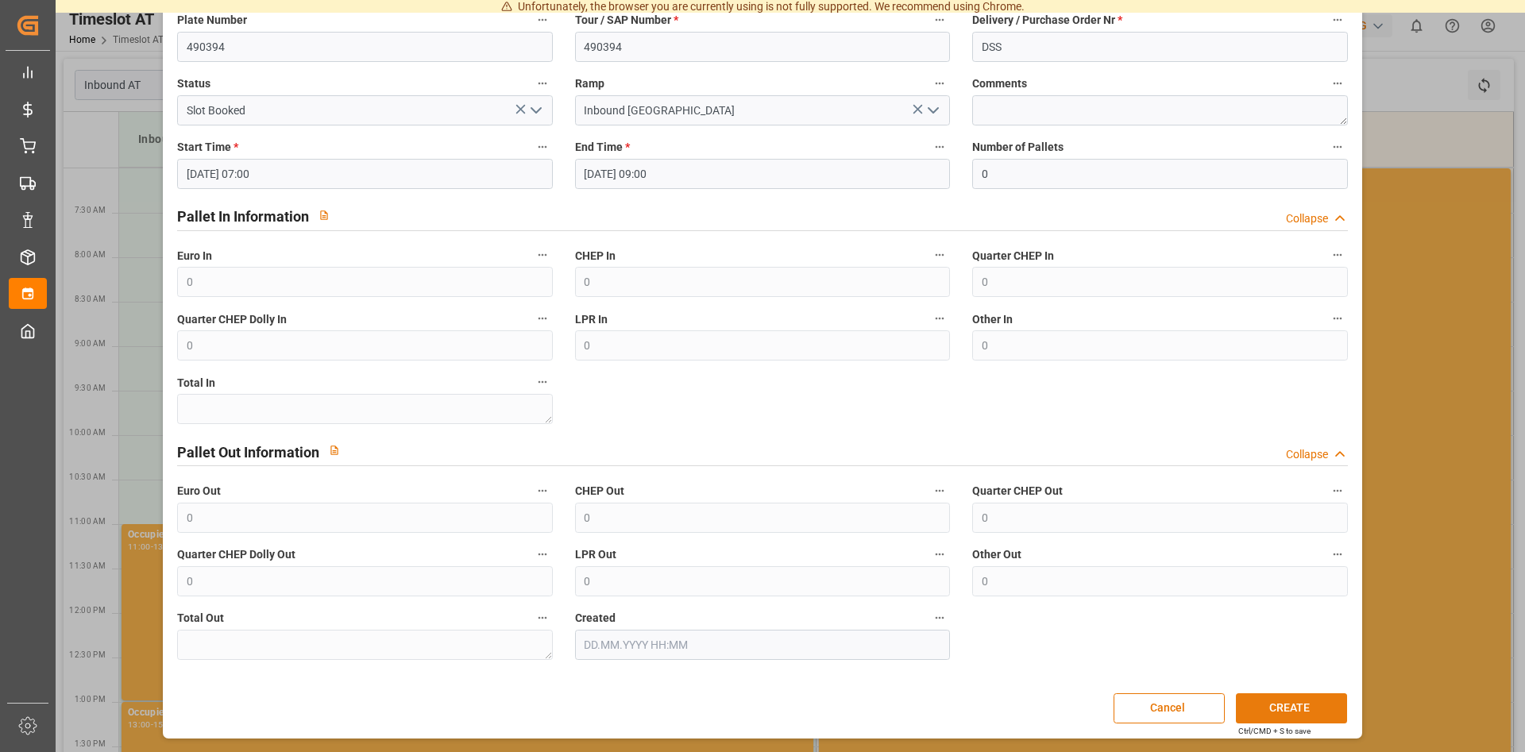
click at [1277, 718] on button "CREATE" at bounding box center [1291, 708] width 111 height 30
